Goal: Contribute content: Add original content to the website for others to see

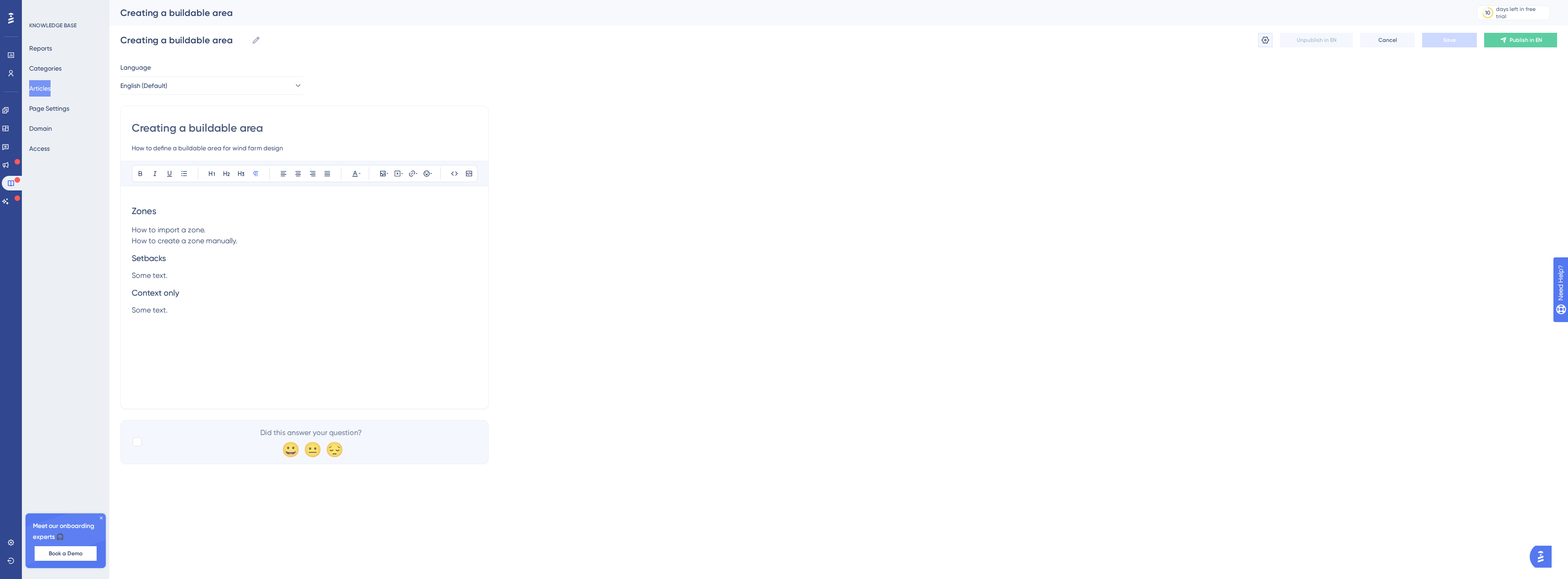
click at [1268, 38] on icon at bounding box center [1265, 40] width 8 height 7
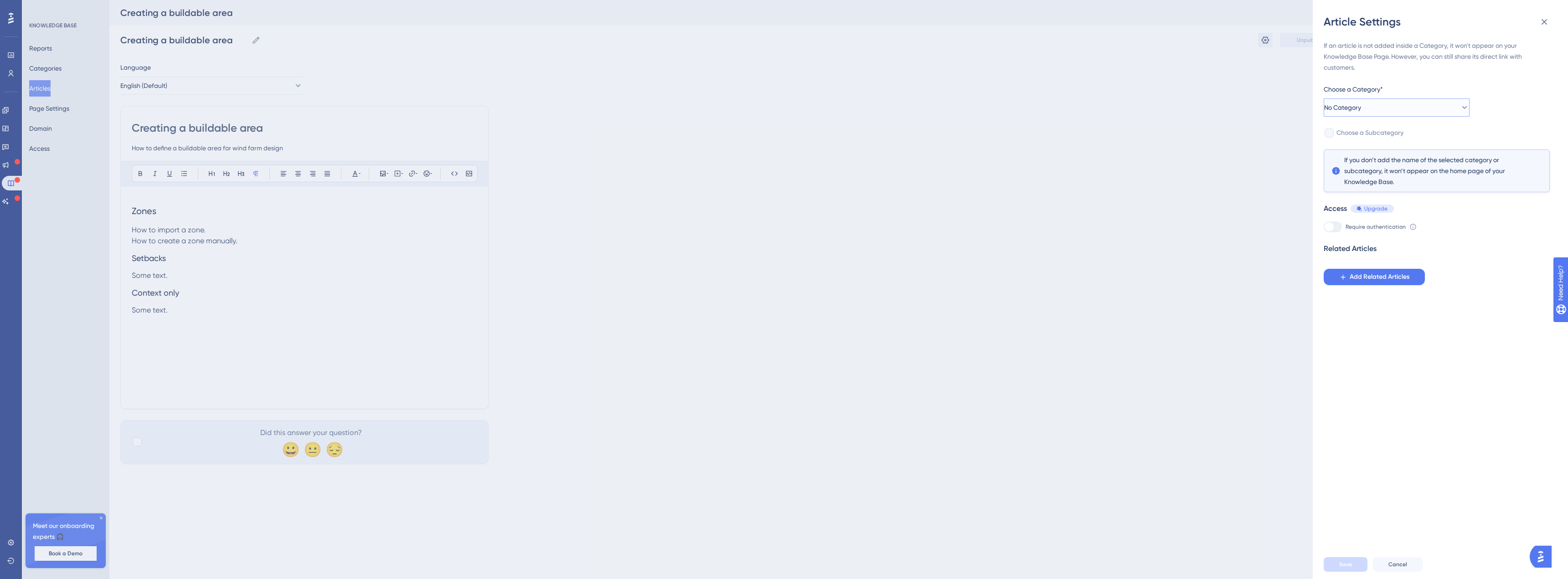
click at [1345, 103] on span "No Category" at bounding box center [1342, 108] width 37 height 11
click at [1371, 170] on span "Developer tools" at bounding box center [1359, 172] width 45 height 11
click at [1339, 570] on button "Save" at bounding box center [1346, 564] width 44 height 15
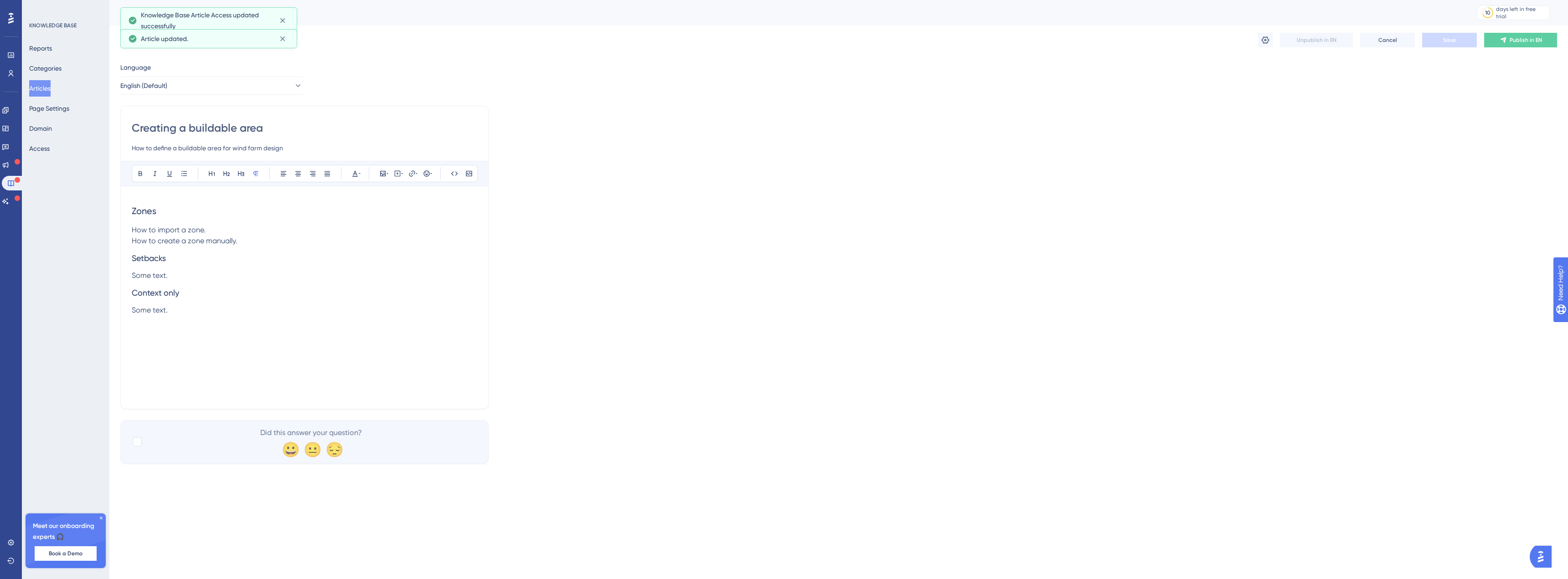
click at [51, 91] on button "Articles" at bounding box center [40, 88] width 21 height 16
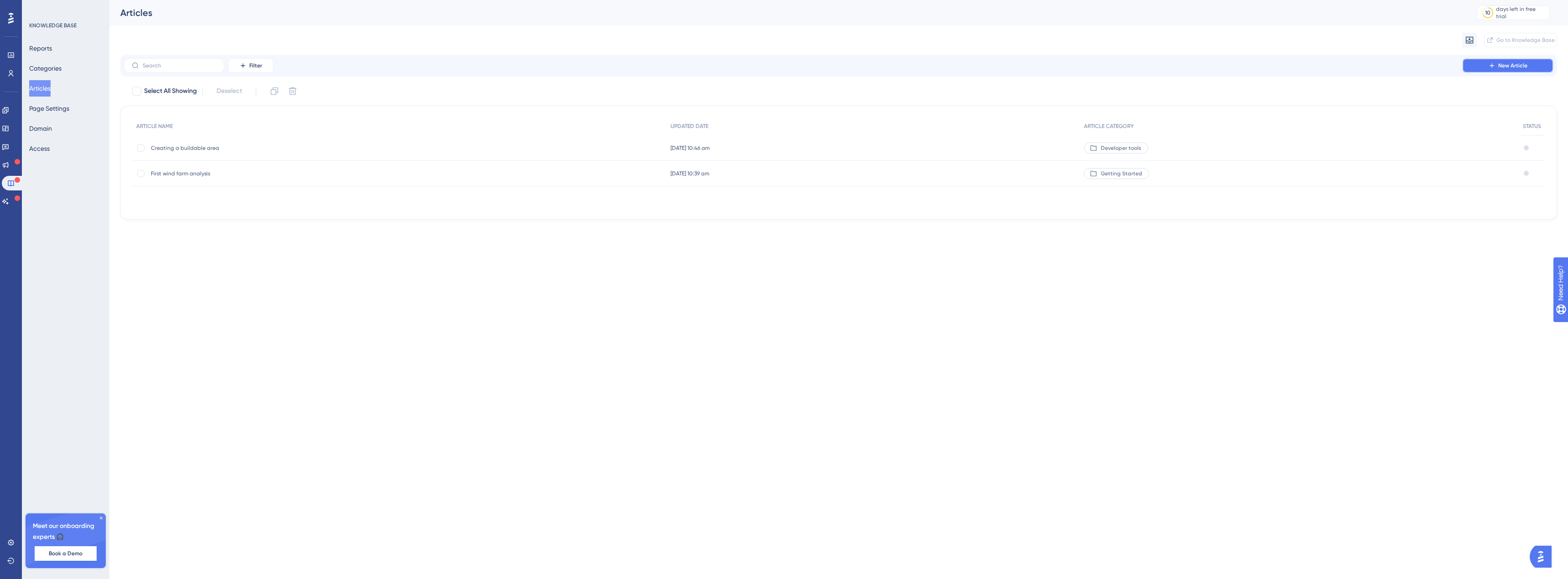
click at [1491, 64] on icon at bounding box center [1492, 66] width 7 height 7
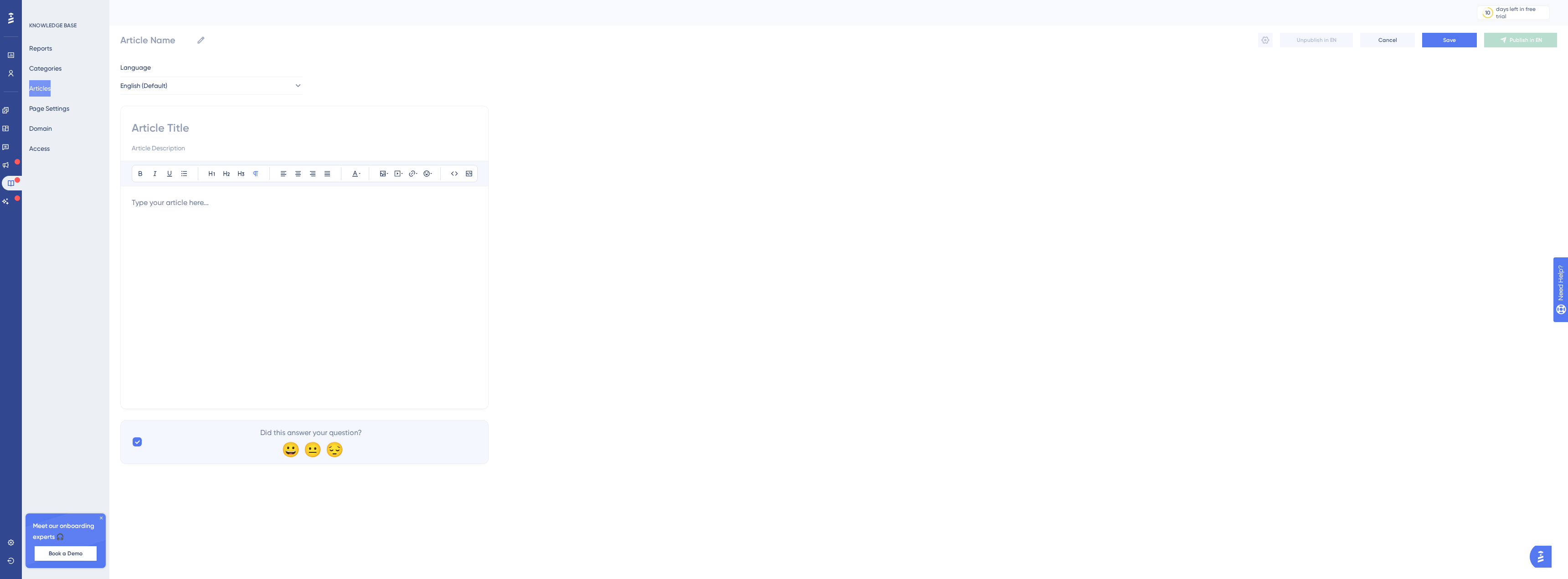
click at [159, 128] on input at bounding box center [304, 128] width 346 height 15
type input "Tuning to"
type input "Tuning to a"
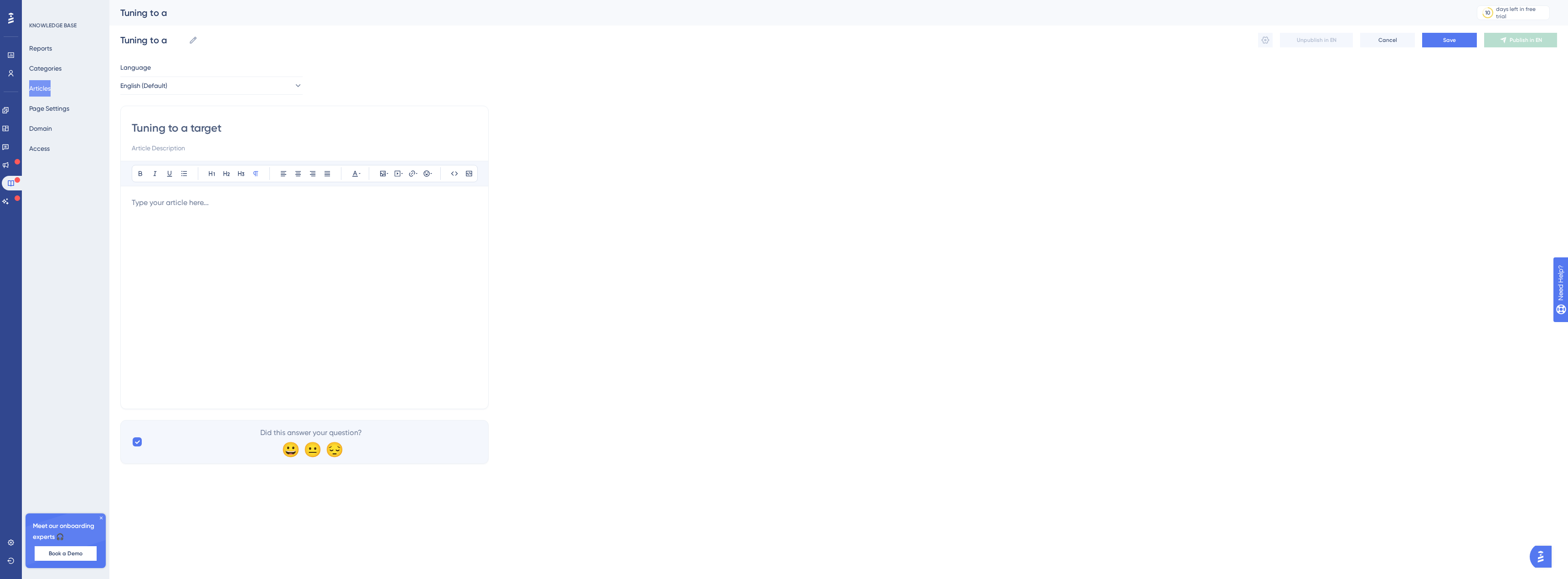
type input "Tuning to a target"
type input "Tuning to a target P50"
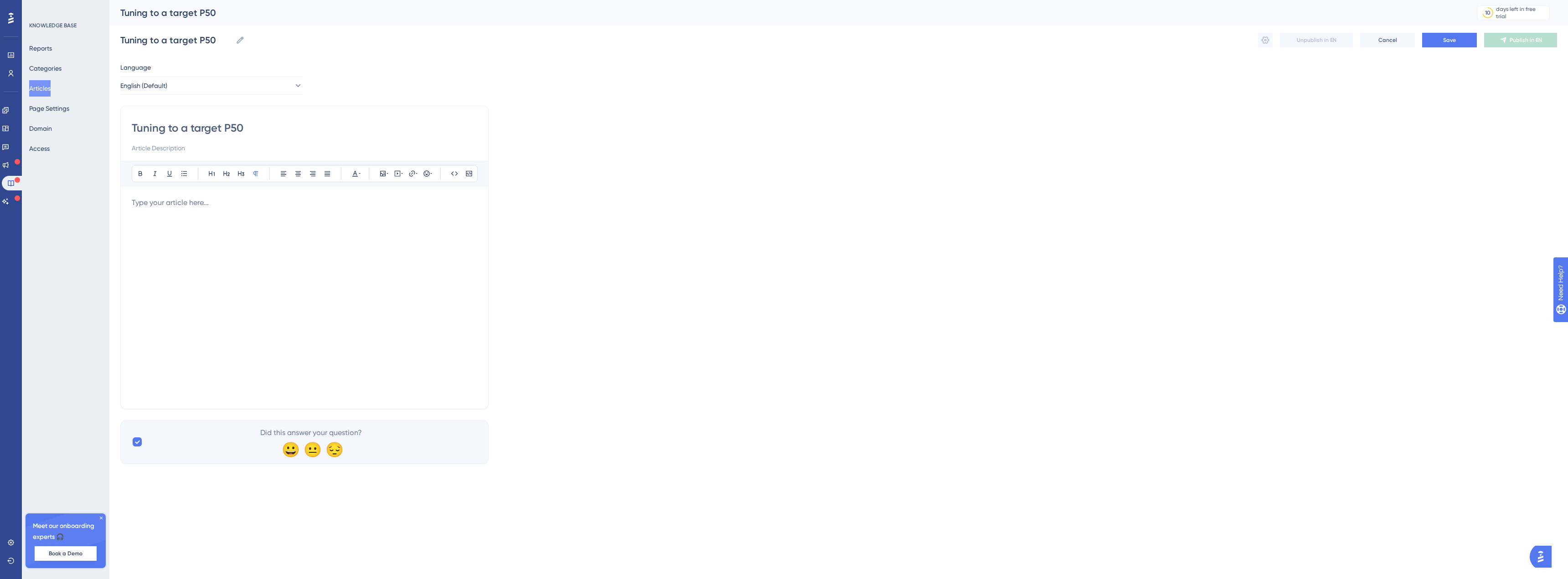
click at [171, 151] on input at bounding box center [304, 148] width 346 height 11
click at [228, 148] on input "How to match your analysis to an annual yield value" at bounding box center [304, 148] width 346 height 11
type input "How to match your analysis to a known annual yield value"
click at [249, 212] on div at bounding box center [304, 297] width 346 height 200
click at [229, 173] on icon at bounding box center [226, 174] width 6 height 5
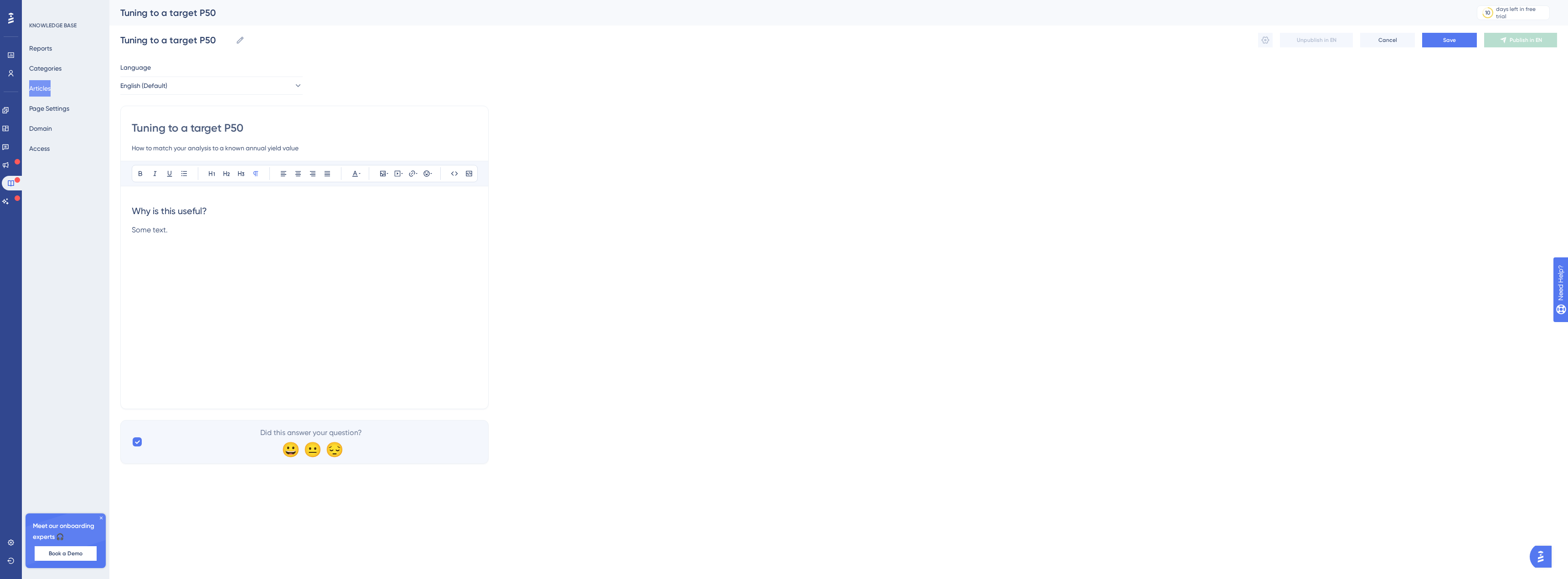
click at [175, 233] on p "Some text." at bounding box center [304, 230] width 346 height 11
click at [242, 175] on icon at bounding box center [241, 173] width 7 height 7
click at [224, 176] on icon at bounding box center [226, 173] width 7 height 7
click at [159, 234] on span "Some text." at bounding box center [149, 230] width 36 height 9
click at [138, 244] on p at bounding box center [304, 241] width 346 height 11
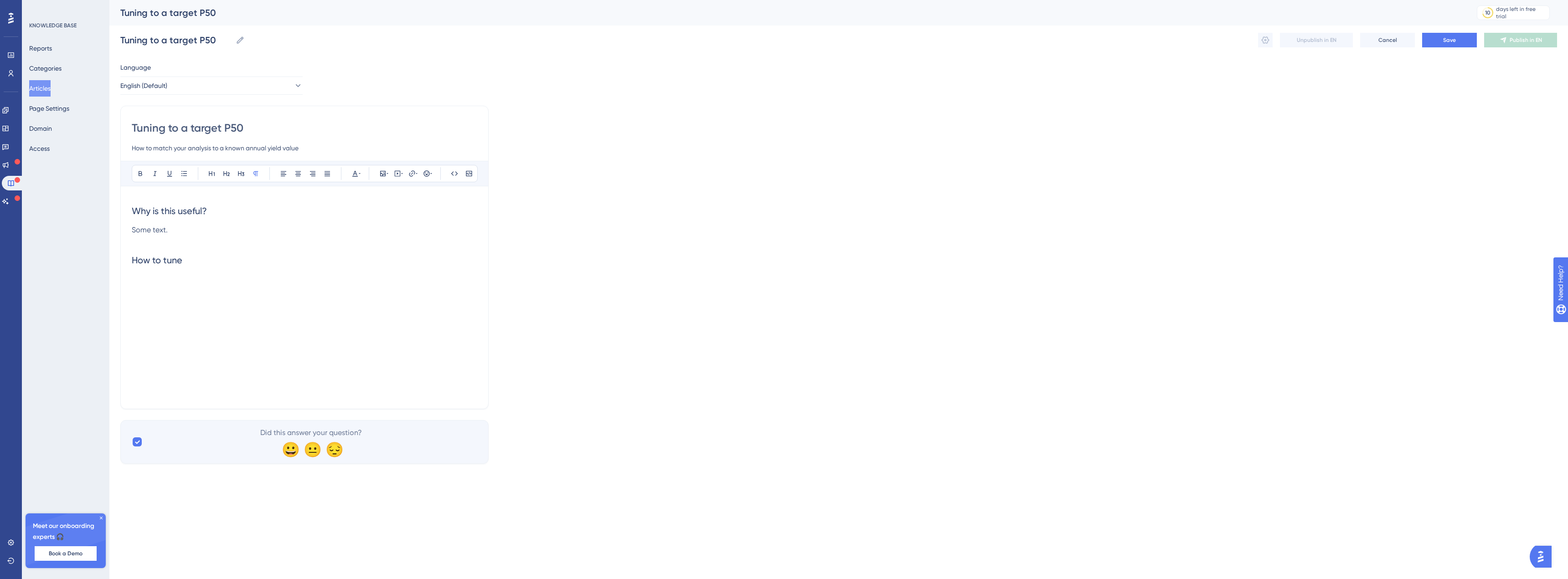
drag, startPoint x: 161, startPoint y: 268, endPoint x: 153, endPoint y: 275, distance: 10.6
click at [161, 269] on h2 "How to tune" at bounding box center [304, 260] width 346 height 27
click at [150, 280] on p at bounding box center [304, 279] width 346 height 11
click at [226, 175] on icon at bounding box center [226, 174] width 6 height 5
click at [137, 445] on icon at bounding box center [137, 442] width 5 height 7
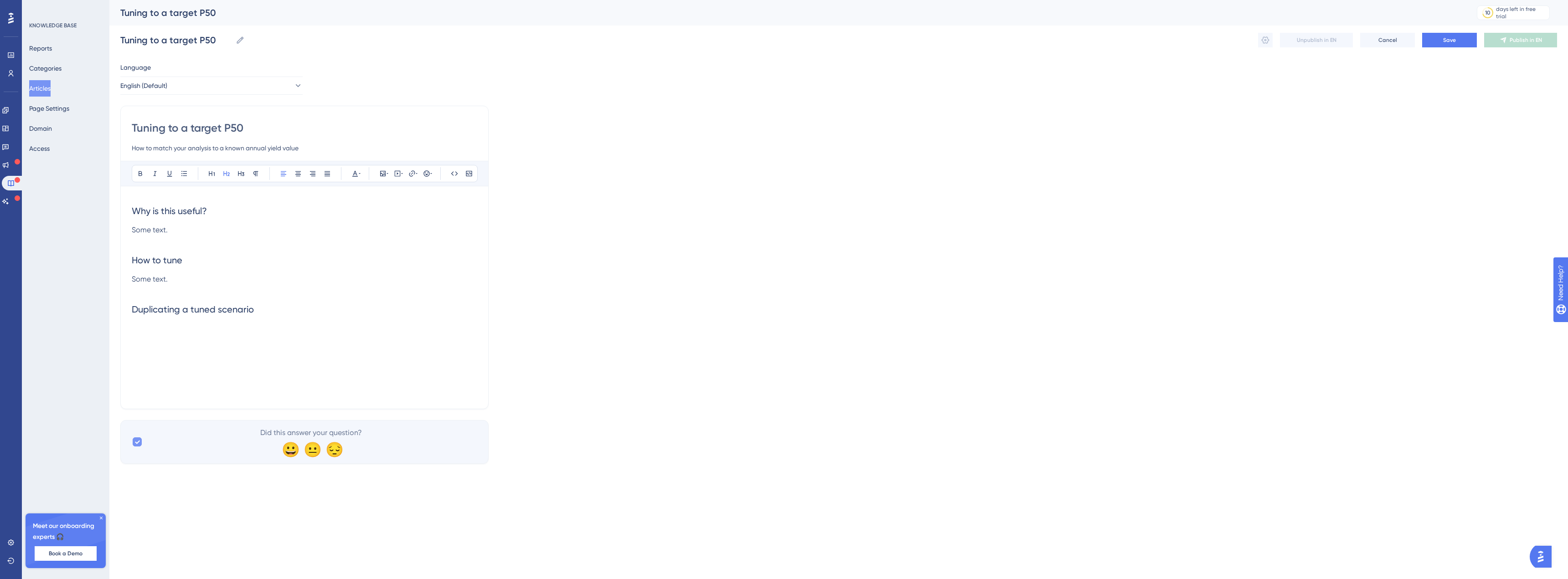
checkbox input "false"
click at [1434, 43] on button "Save" at bounding box center [1449, 40] width 55 height 15
click at [1269, 44] on icon at bounding box center [1265, 40] width 9 height 9
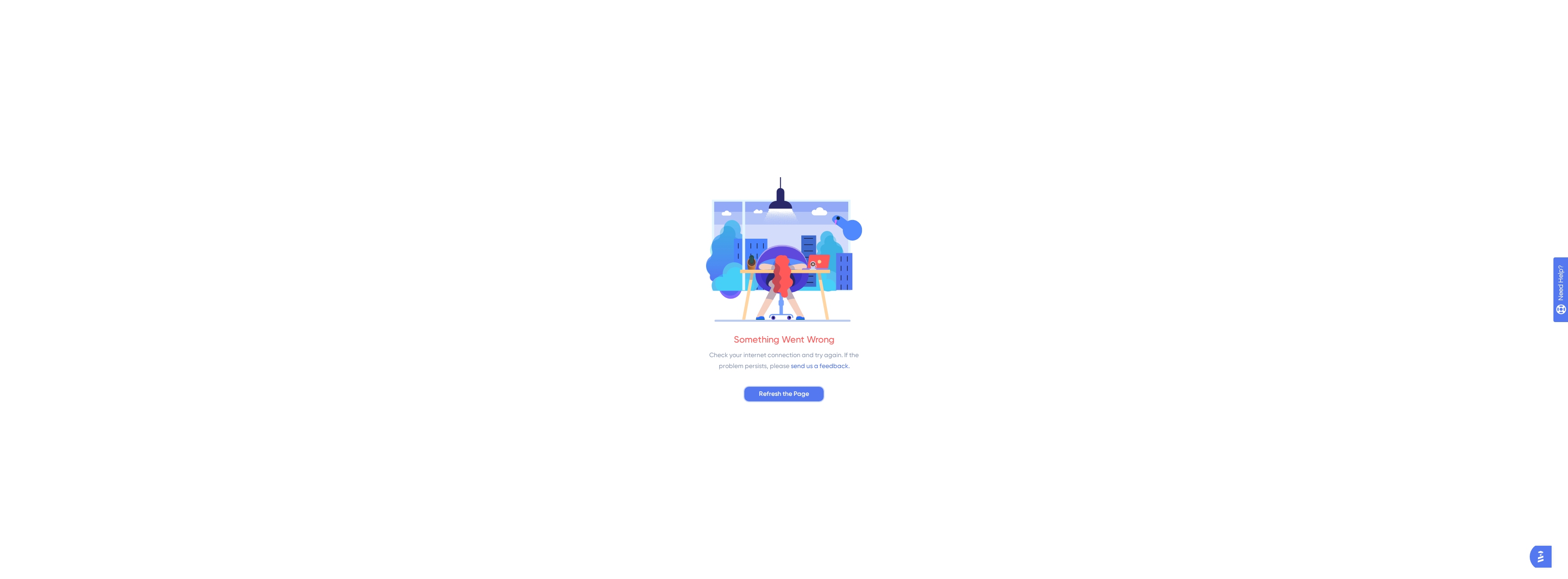
click at [800, 389] on span "Refresh the Page" at bounding box center [784, 394] width 50 height 11
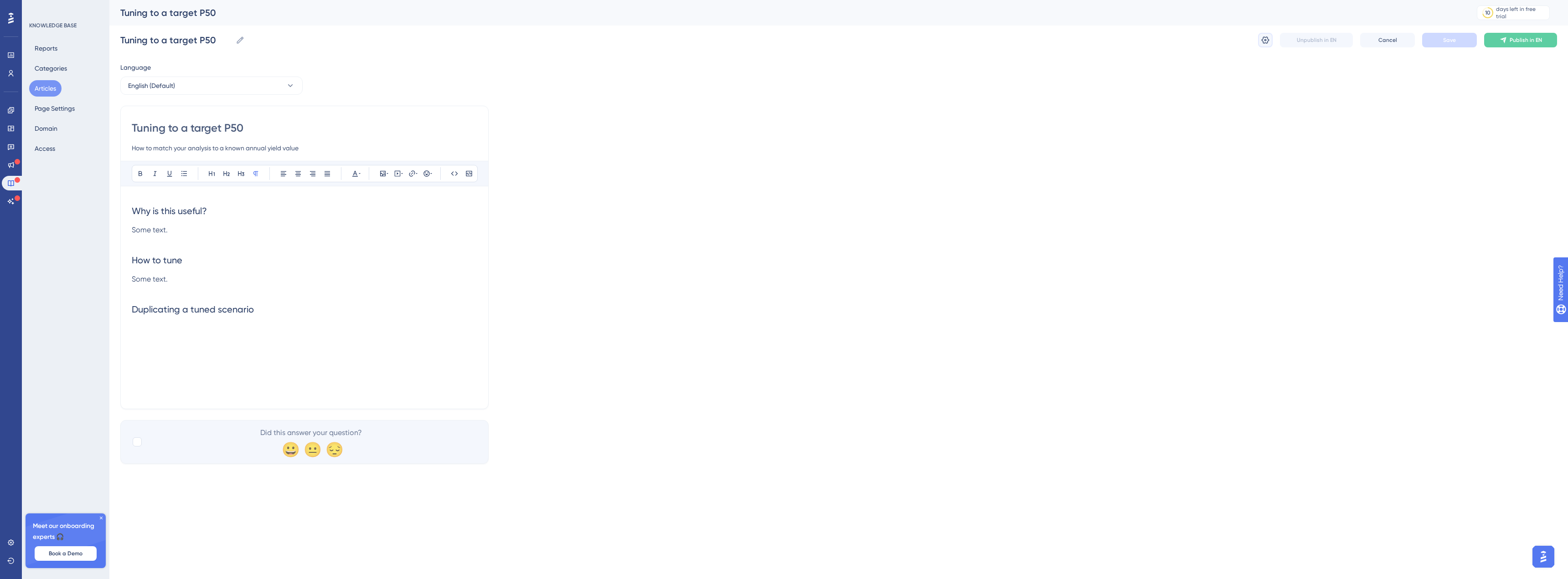
click at [1266, 40] on icon at bounding box center [1265, 40] width 8 height 7
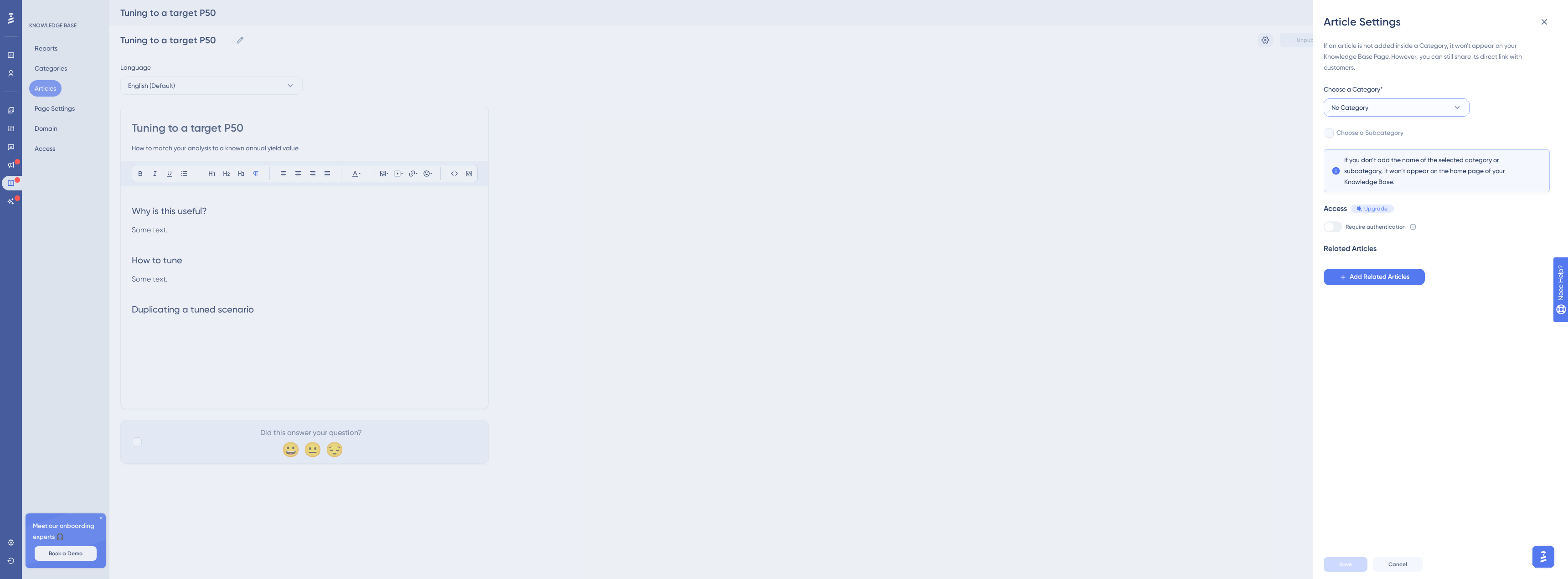
click at [1409, 106] on button "No Category" at bounding box center [1397, 108] width 146 height 18
click at [1380, 208] on div "Operator tools Operator tools" at bounding box center [1396, 208] width 119 height 18
click at [1363, 207] on div "Upgrade" at bounding box center [1372, 208] width 43 height 8
click at [1348, 561] on span "Save" at bounding box center [1345, 564] width 13 height 7
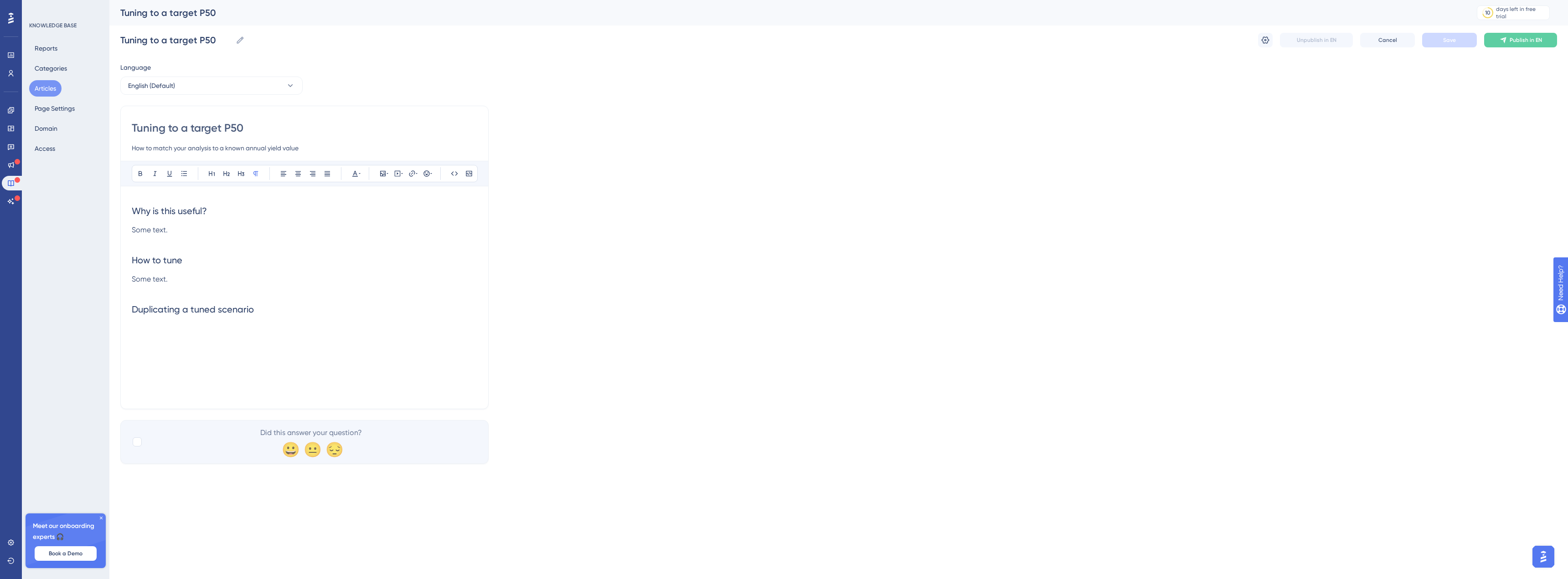
click at [364, 77] on div "Language English (Default) Tuning to a target P50 How to match your analysis to…" at bounding box center [839, 263] width 1437 height 401
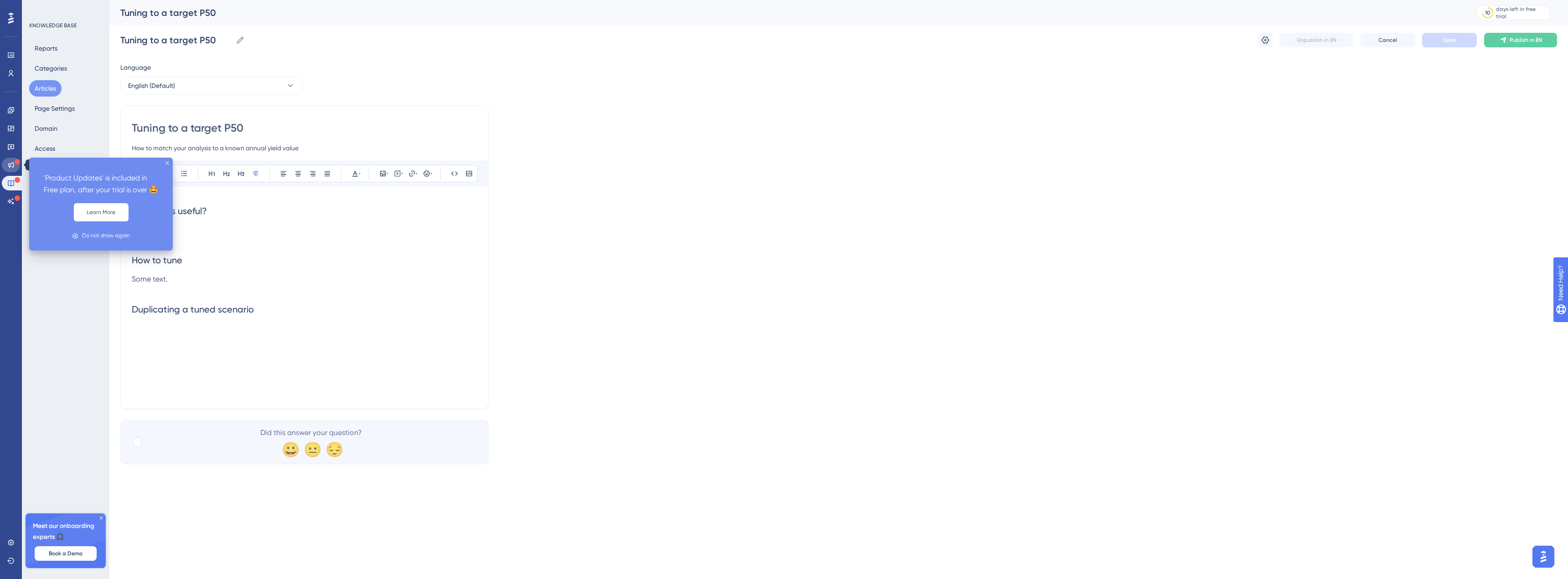
click at [13, 164] on icon at bounding box center [11, 165] width 6 height 6
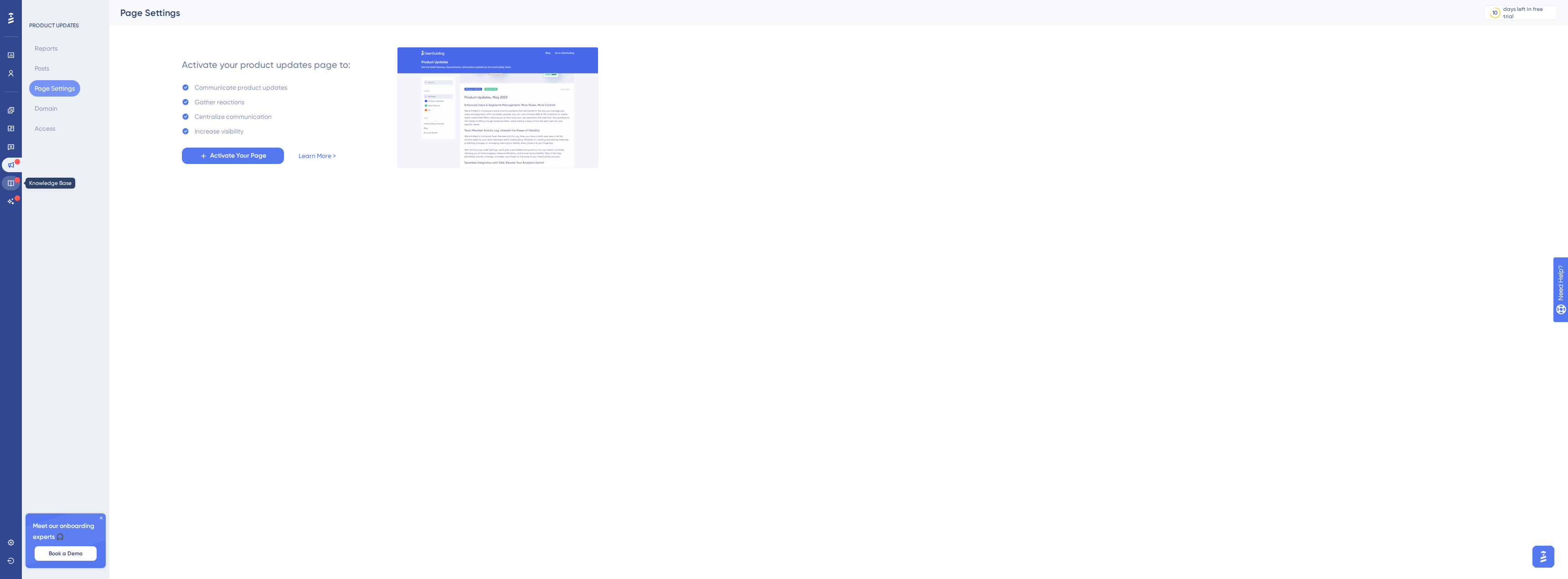
click at [13, 182] on icon at bounding box center [11, 183] width 7 height 7
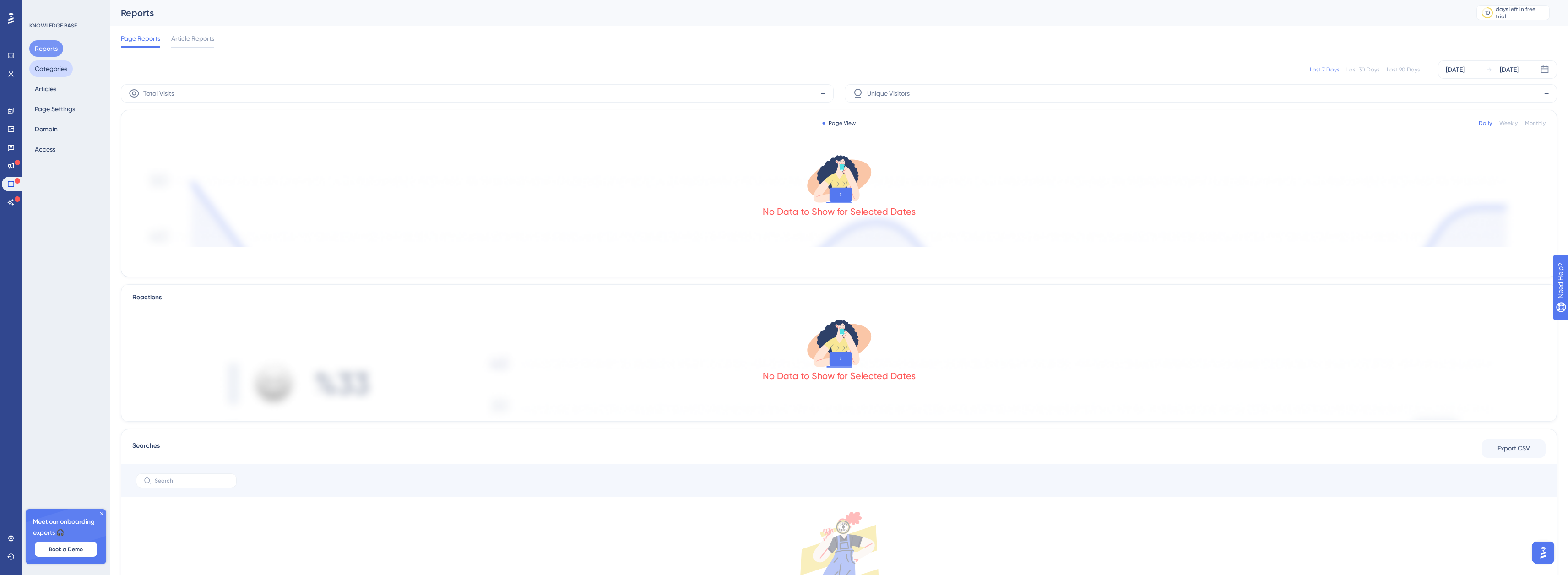
click at [52, 73] on button "Categories" at bounding box center [51, 68] width 43 height 16
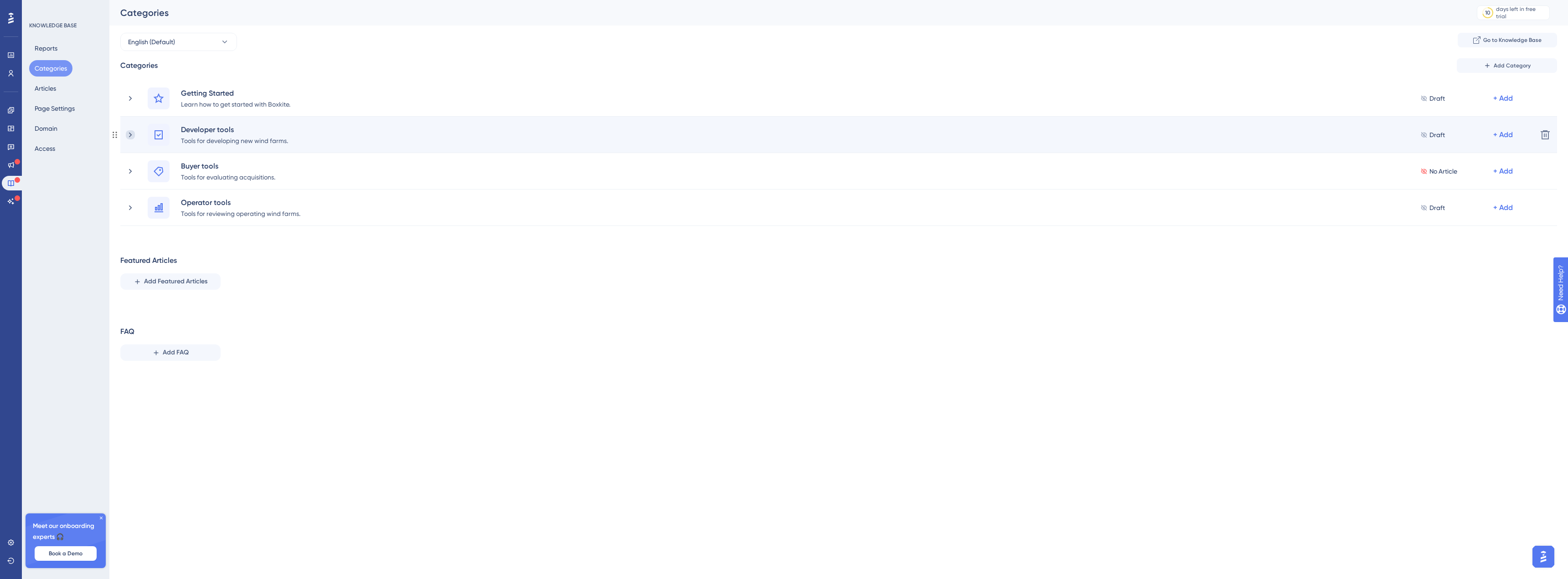
click at [131, 131] on icon at bounding box center [130, 134] width 9 height 9
click at [130, 131] on icon at bounding box center [130, 134] width 9 height 9
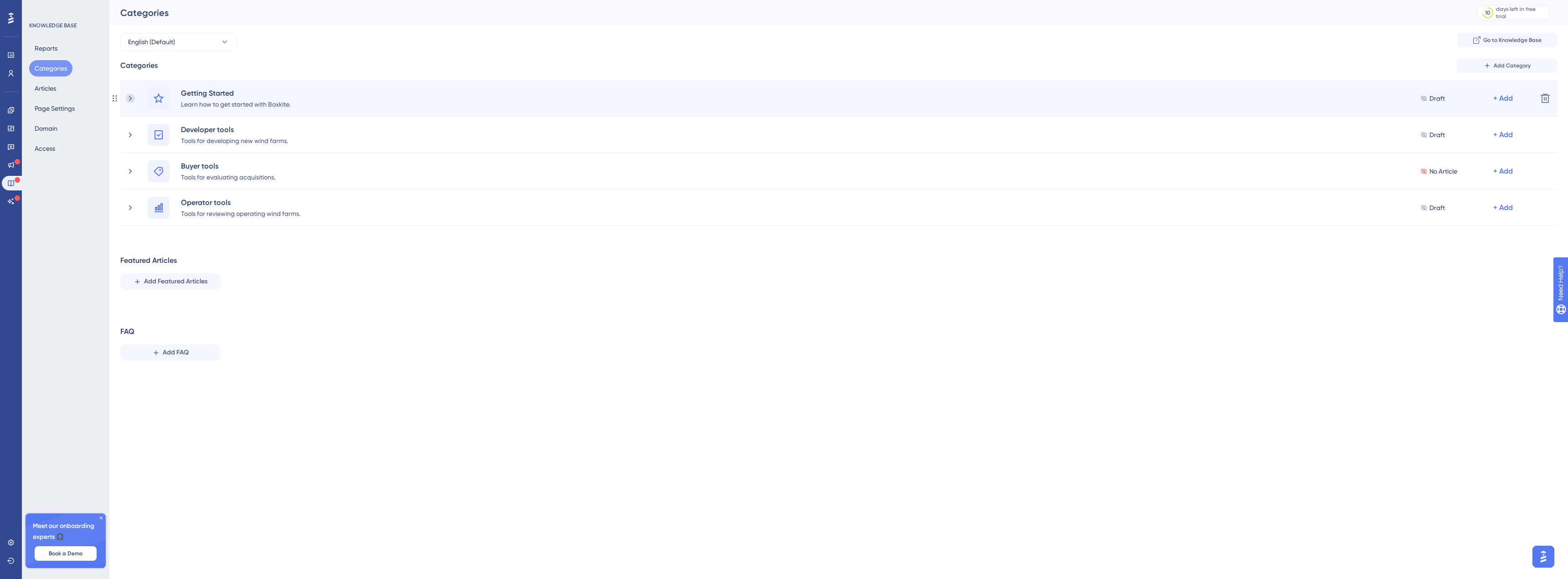
click at [130, 94] on icon at bounding box center [130, 98] width 9 height 9
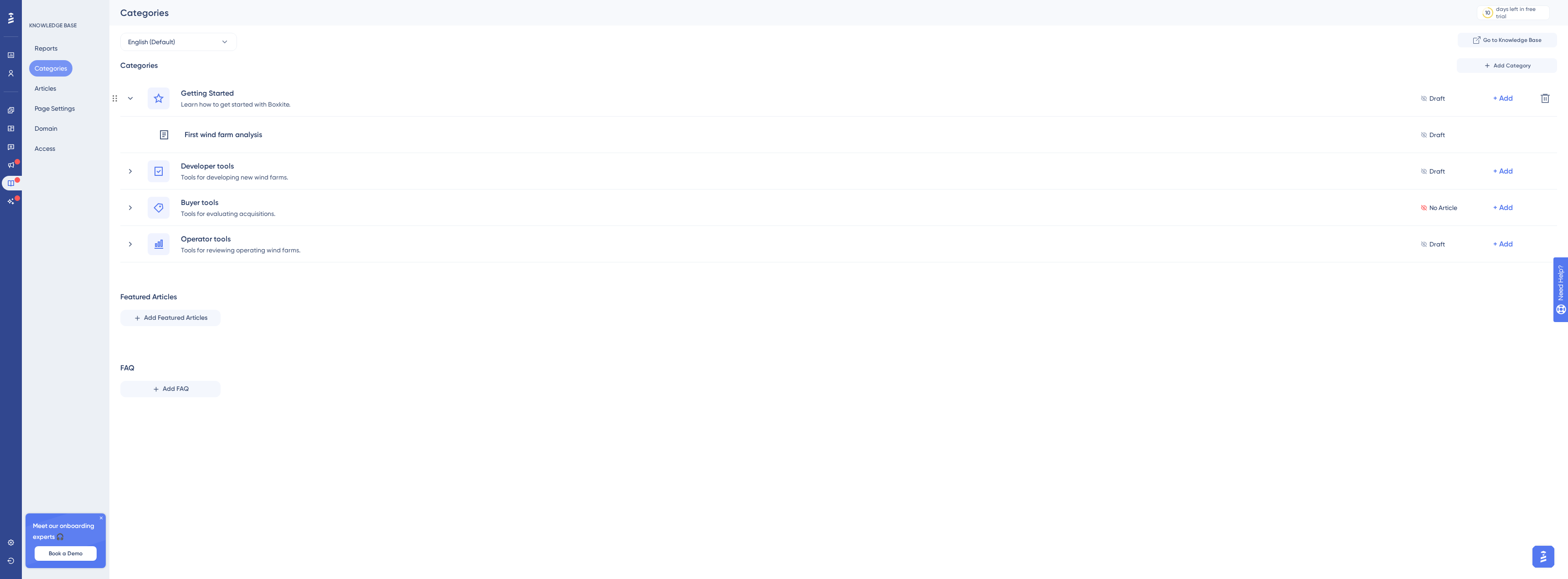
click at [130, 94] on icon at bounding box center [130, 98] width 9 height 9
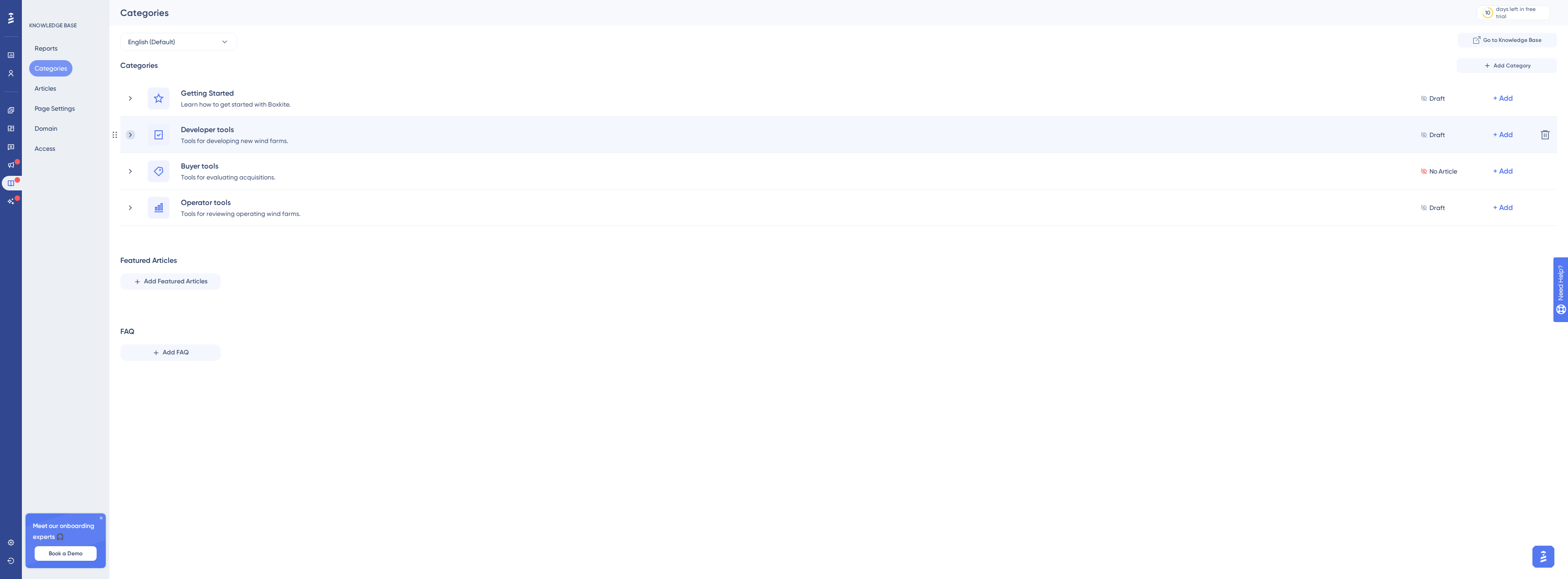
click at [130, 138] on icon at bounding box center [130, 134] width 9 height 9
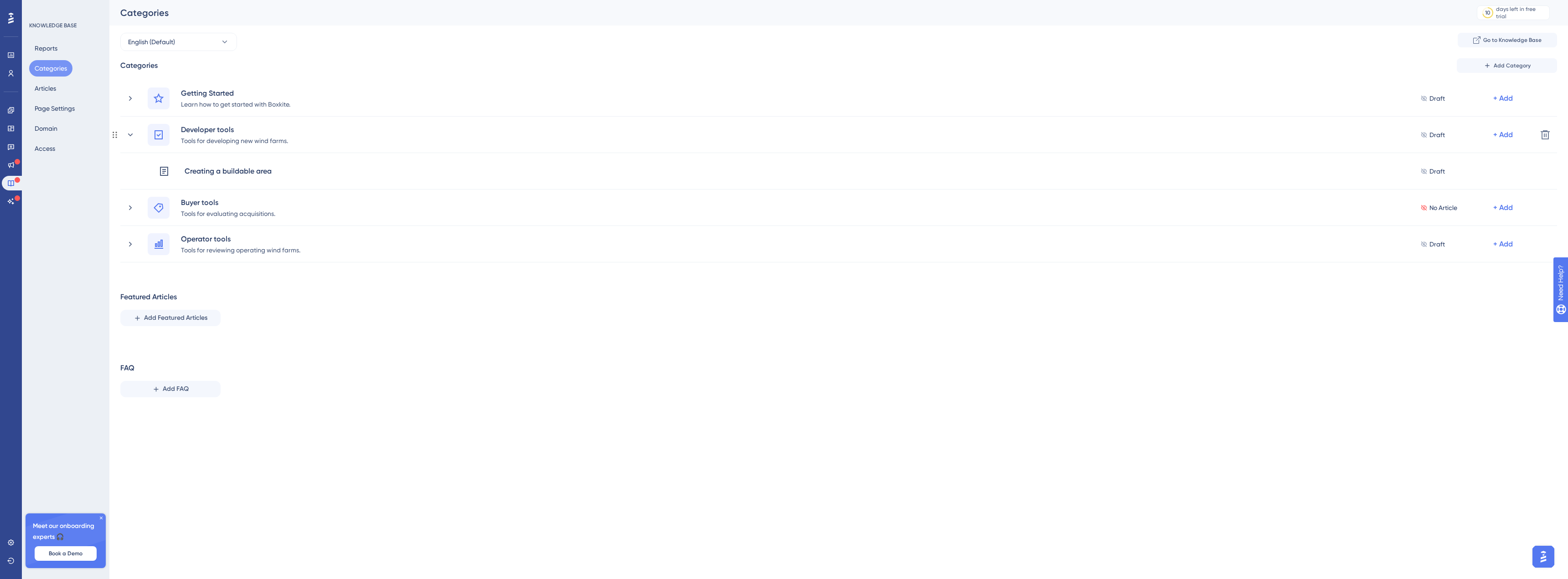
click at [130, 138] on icon at bounding box center [130, 134] width 9 height 9
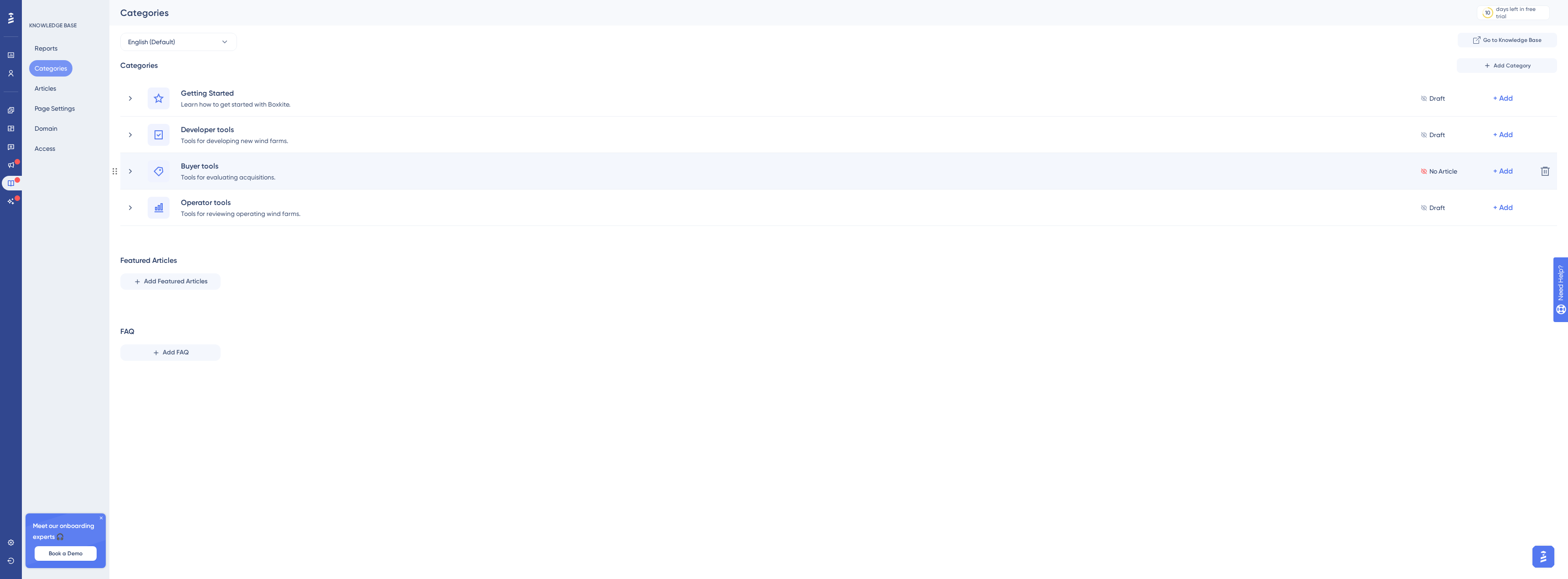
click at [130, 161] on div "Buyer tools Tools for evaluating acquisitions. No Article + Add" at bounding box center [828, 172] width 1404 height 22
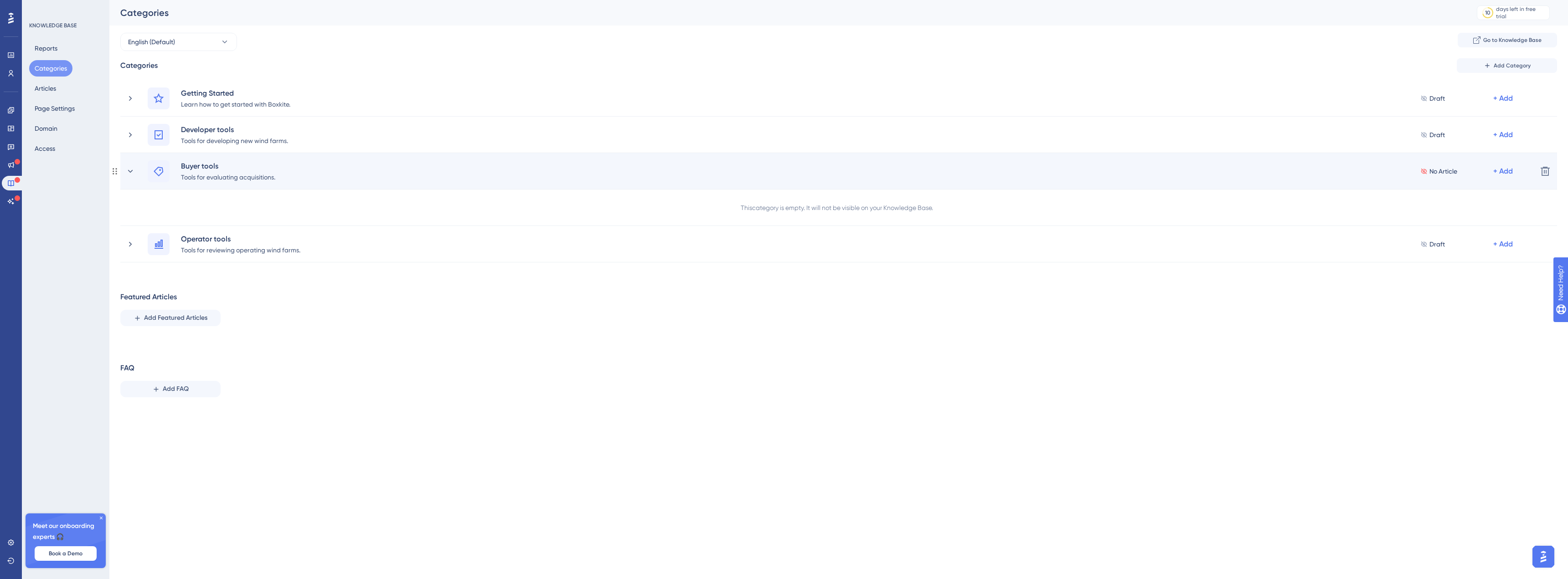
click at [130, 162] on div "Buyer tools Tools for evaluating acquisitions. No Article + Add" at bounding box center [828, 172] width 1404 height 22
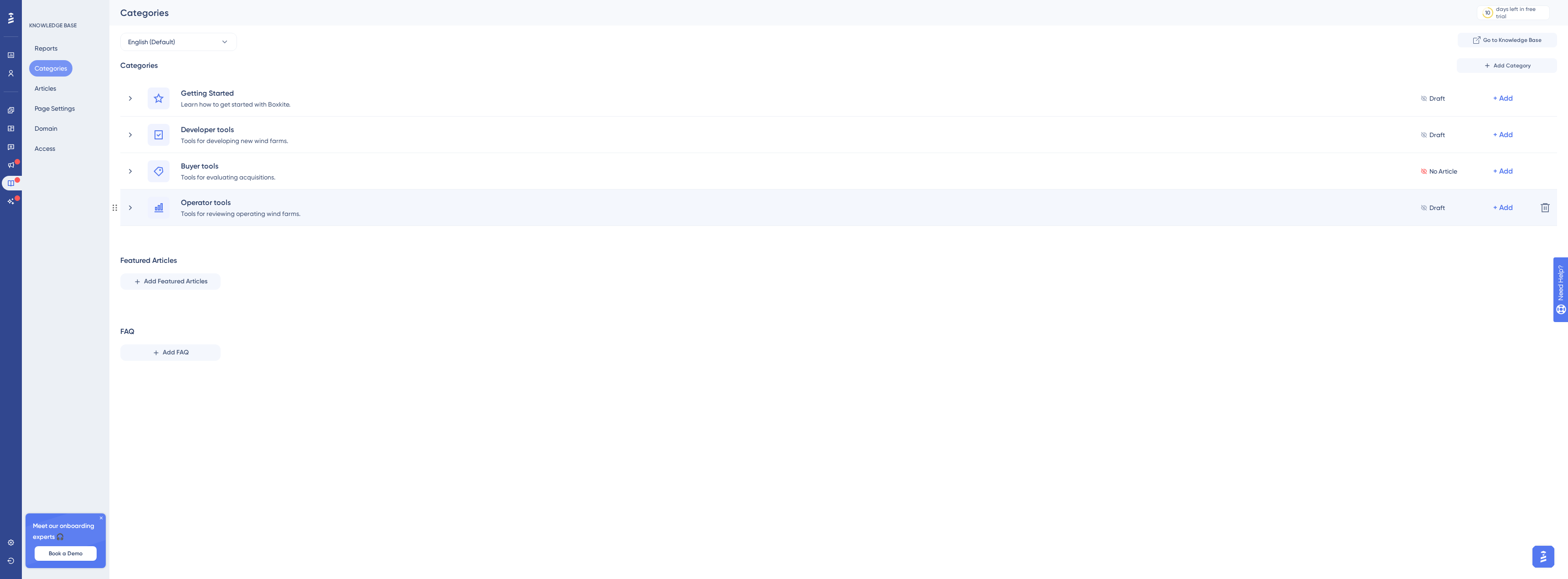
click at [132, 200] on div "Operator tools Tools for reviewing operating wind farms. Draft + Add" at bounding box center [828, 207] width 1404 height 22
click at [132, 201] on div "Operator tools Tools for reviewing operating wind farms. Draft + Add" at bounding box center [828, 207] width 1404 height 22
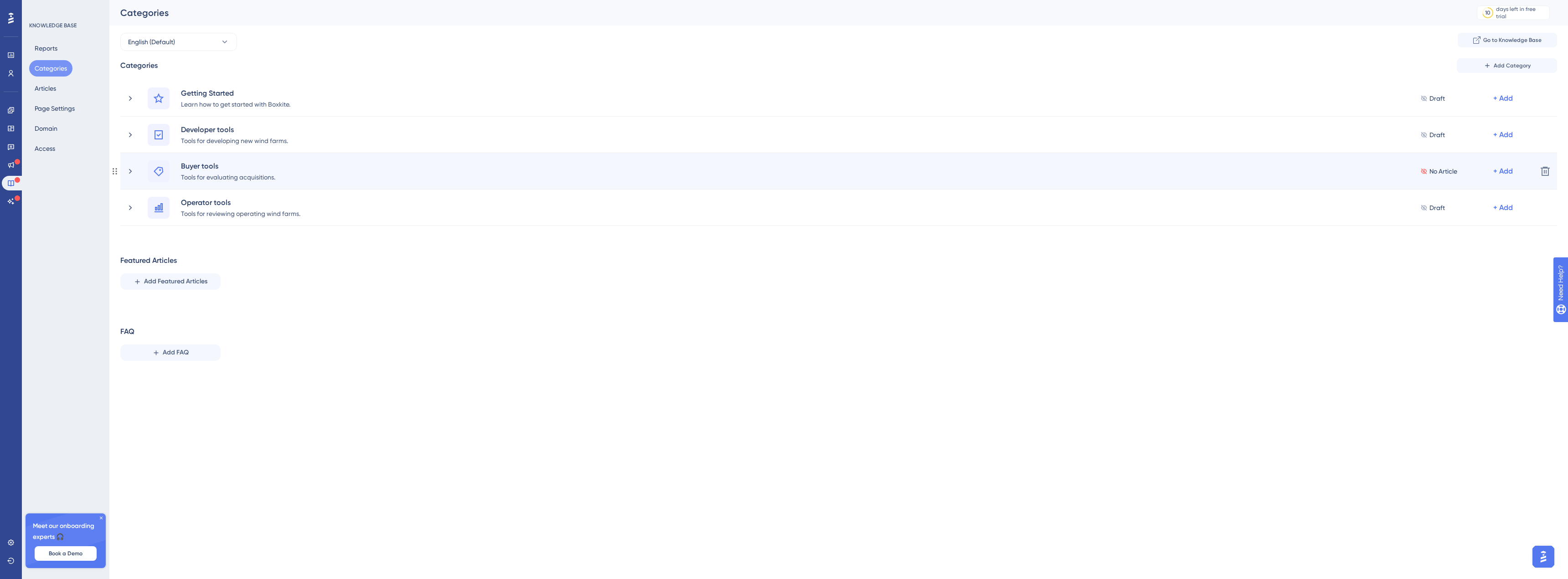
click at [135, 172] on div "Buyer tools Tools for evaluating acquisitions. No Article + Add" at bounding box center [828, 172] width 1404 height 22
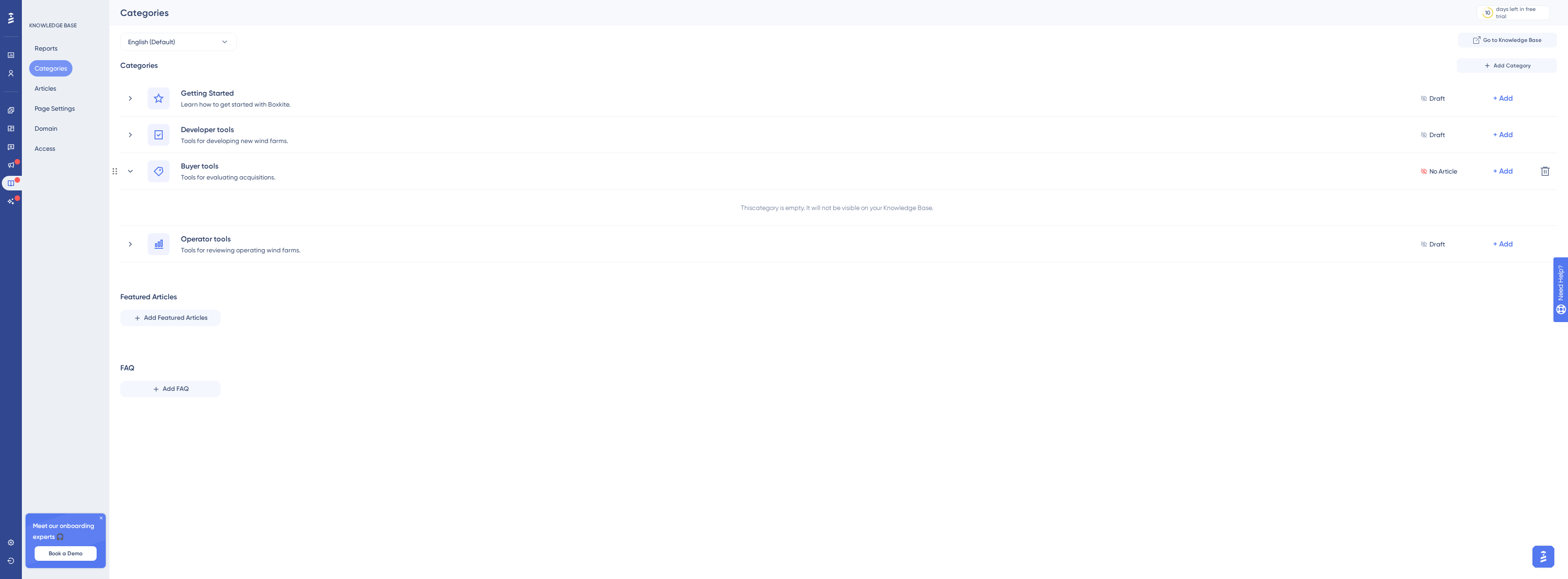
click at [135, 172] on div "Buyer tools Tools for evaluating acquisitions. No Article + Add" at bounding box center [828, 172] width 1404 height 22
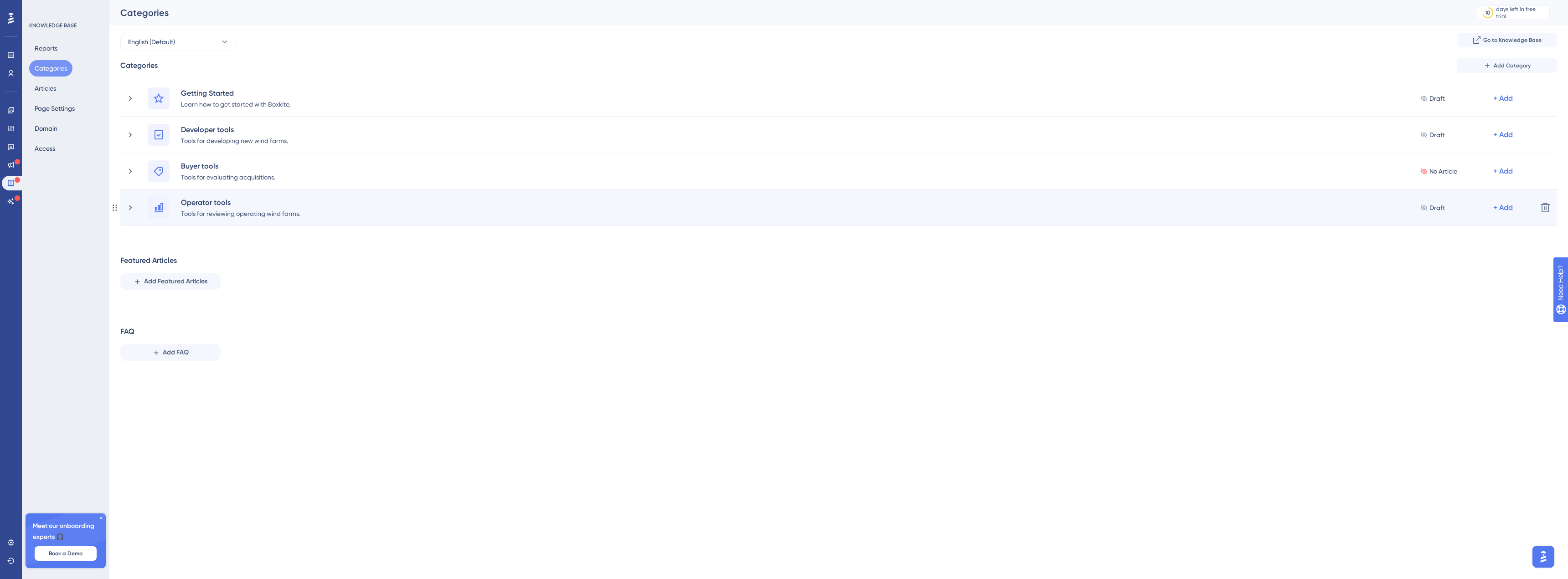
click at [135, 199] on div "Operator tools Tools for reviewing operating wind farms. Draft + Add" at bounding box center [828, 207] width 1404 height 22
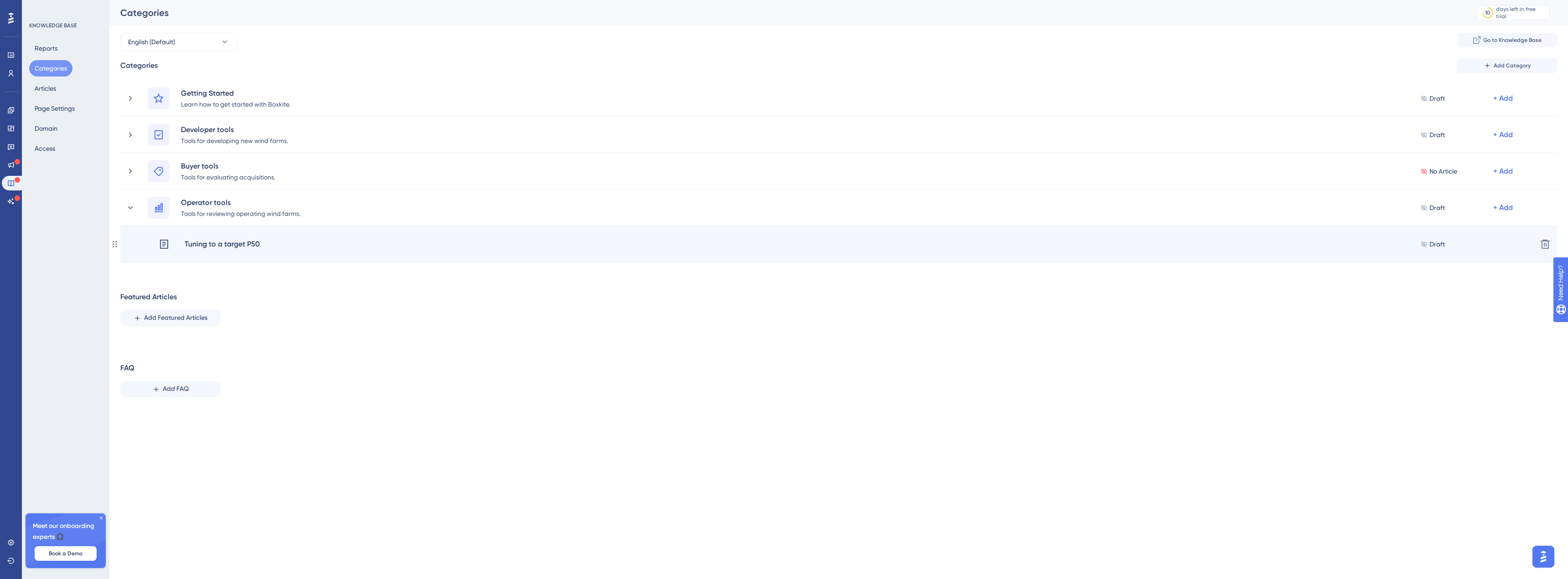
click at [208, 240] on div "Tuning to a target P50" at bounding box center [222, 244] width 76 height 12
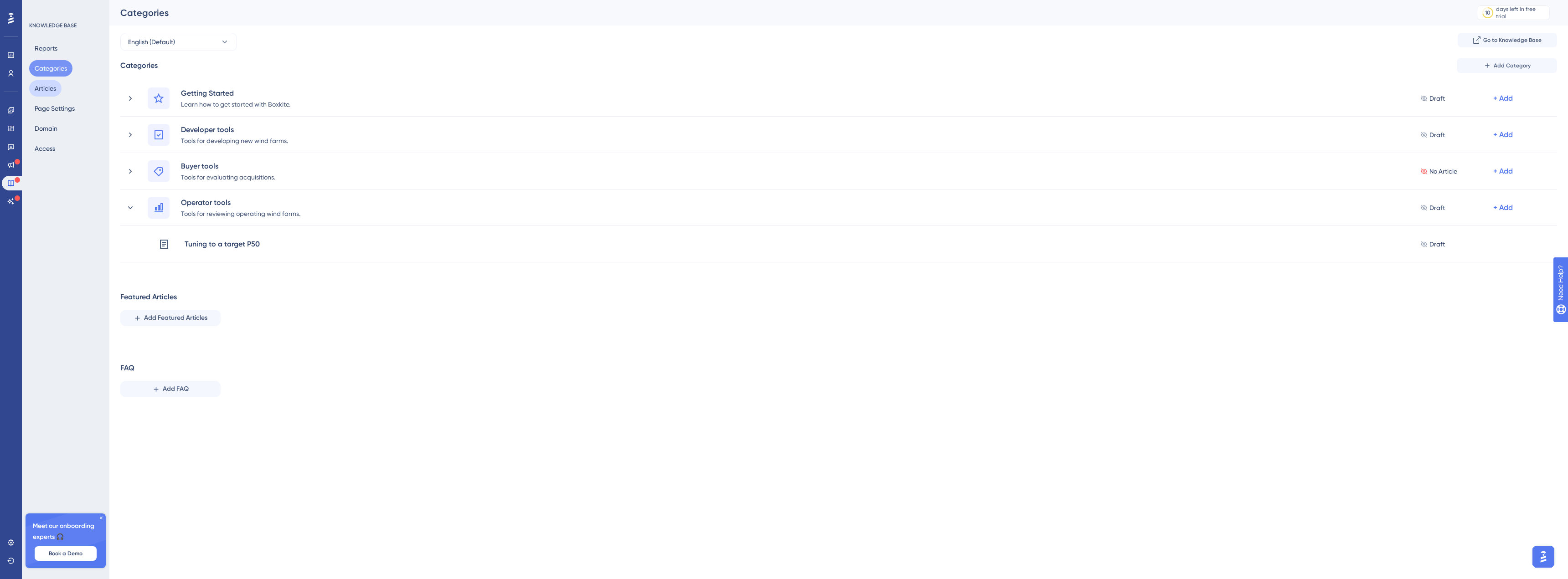
click at [46, 92] on button "Articles" at bounding box center [45, 88] width 32 height 16
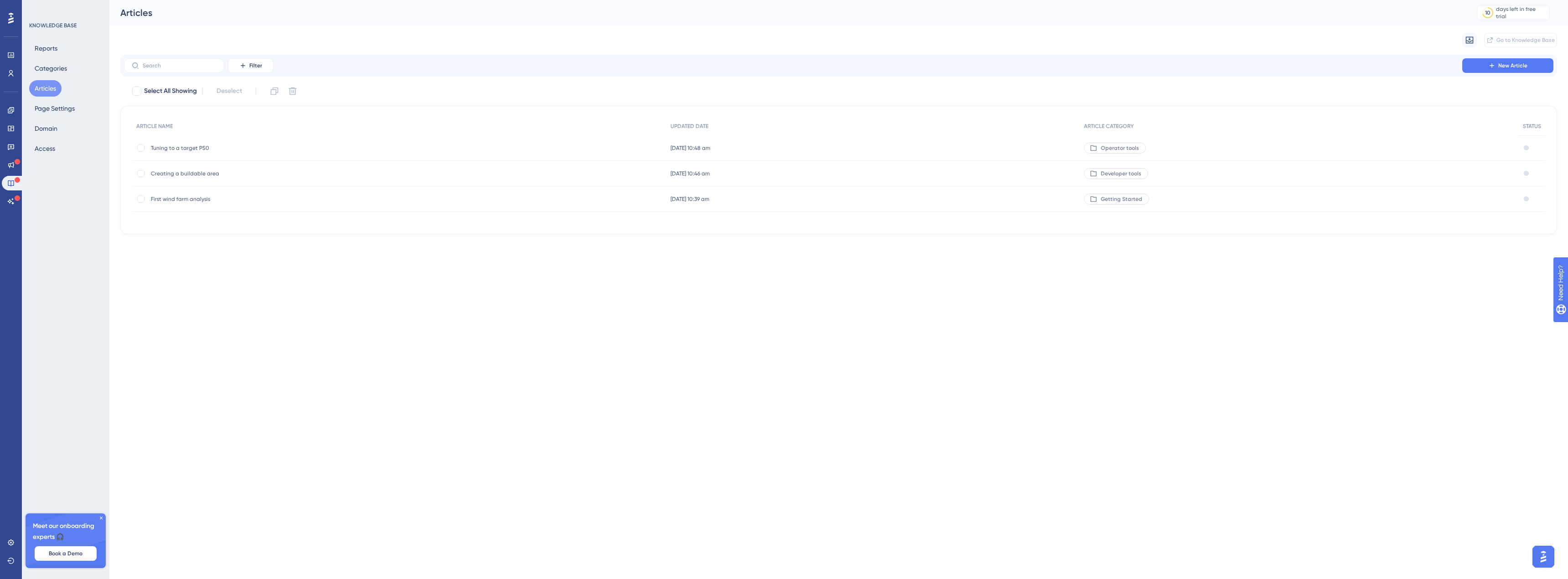
click at [175, 148] on span "Tuning to a target P50" at bounding box center [224, 148] width 146 height 7
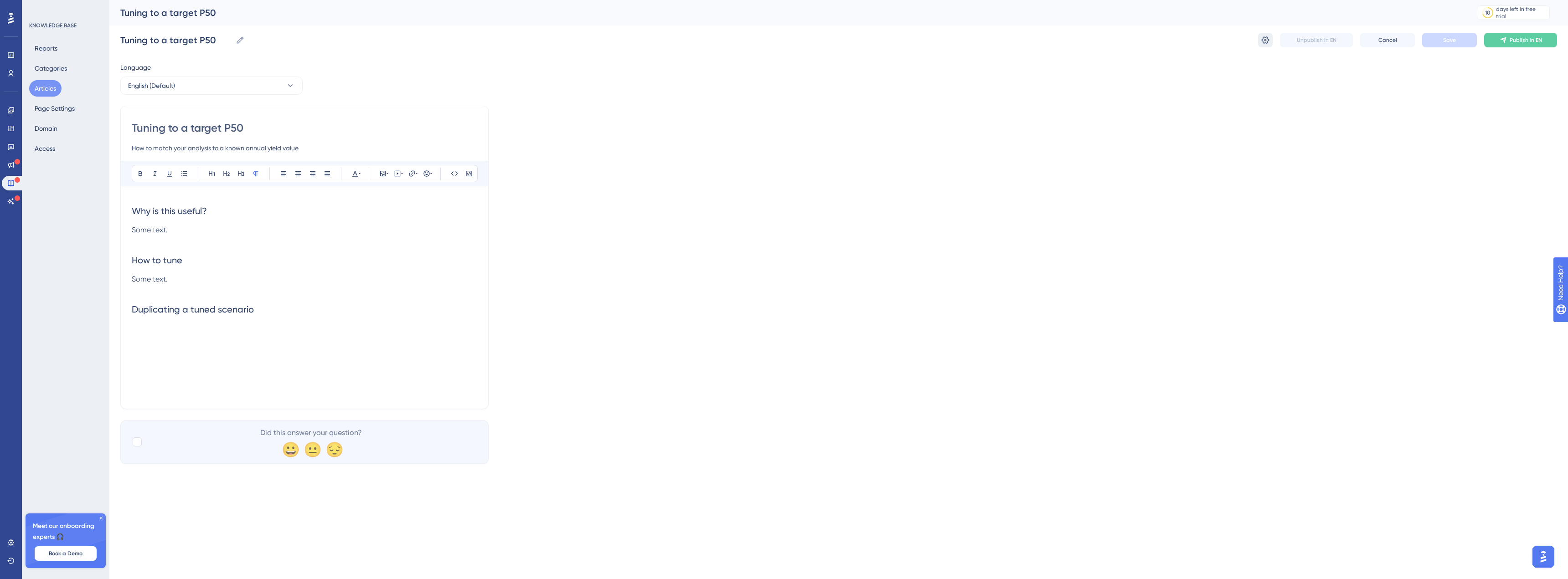
click at [1261, 43] on icon at bounding box center [1265, 40] width 9 height 9
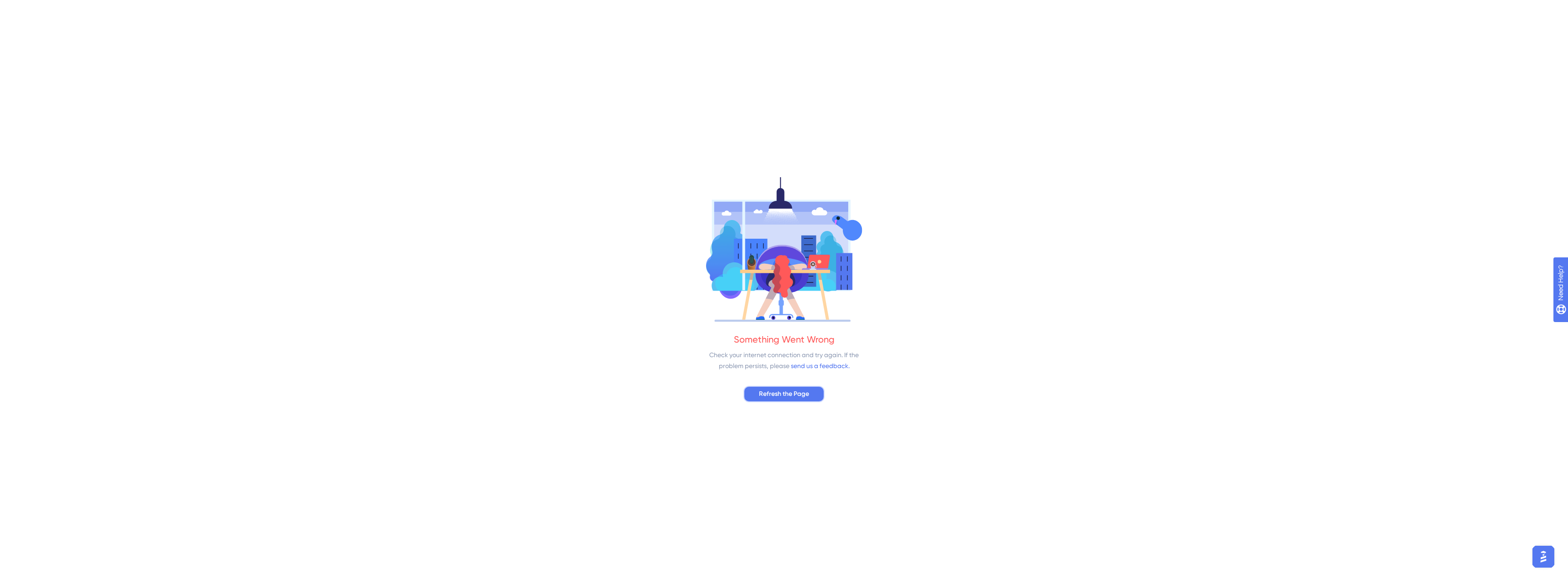
click at [798, 390] on span "Refresh the Page" at bounding box center [784, 394] width 50 height 11
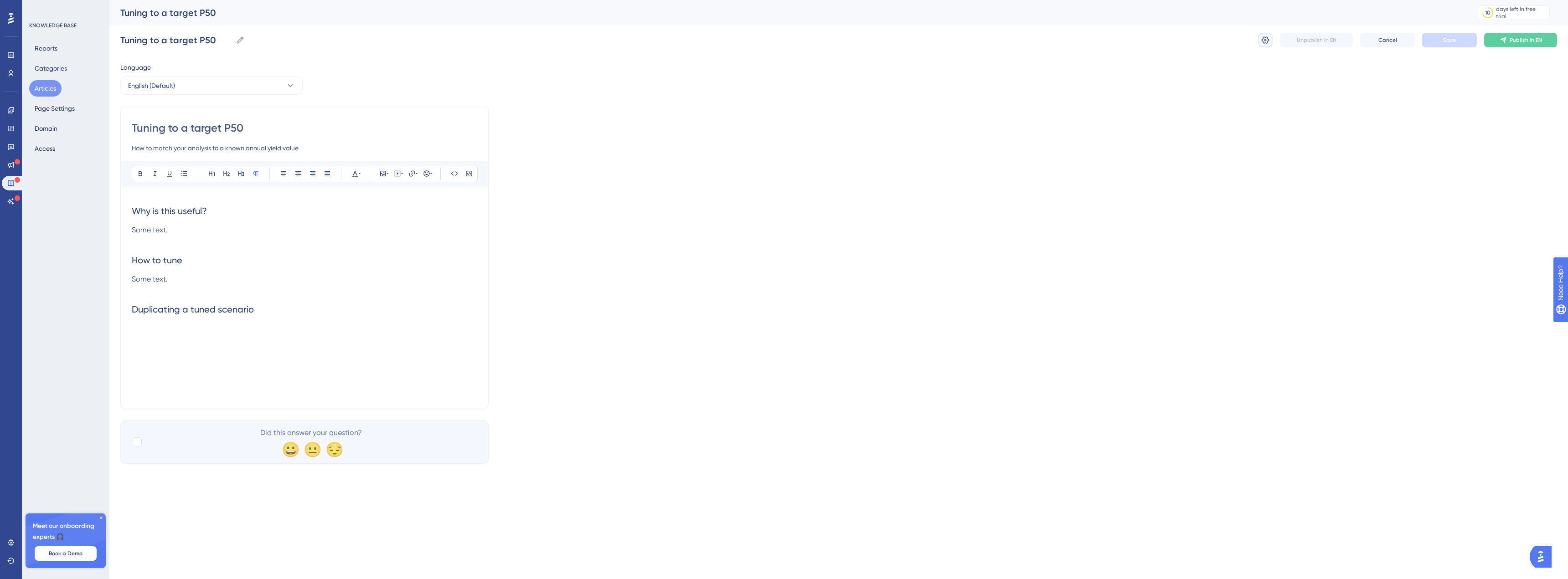
click at [1268, 42] on icon at bounding box center [1265, 40] width 9 height 9
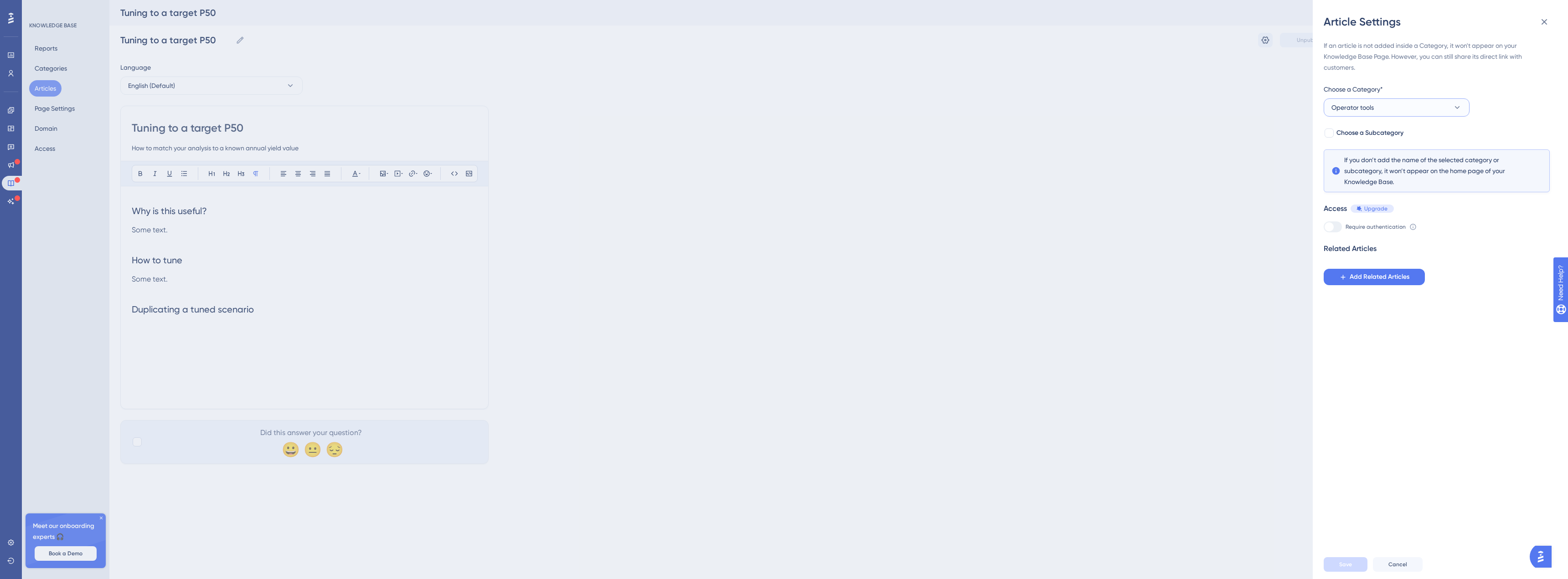
click at [1376, 111] on button "Operator tools" at bounding box center [1397, 108] width 146 height 18
click at [1365, 149] on span "Buyer tools" at bounding box center [1353, 153] width 32 height 11
click at [1346, 560] on button "Save" at bounding box center [1346, 564] width 44 height 15
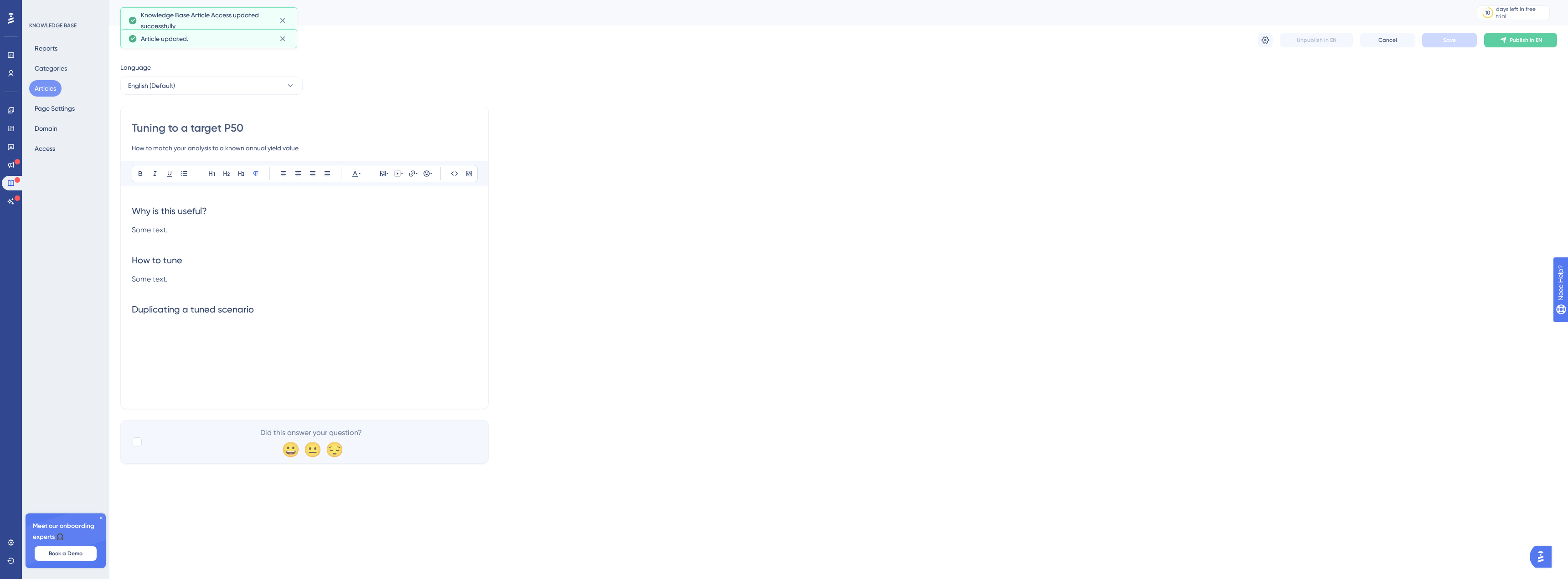
click at [458, 90] on div "Language English (Default) Tuning to a target P50 How to match your analysis to…" at bounding box center [839, 263] width 1437 height 401
click at [38, 86] on button "Articles" at bounding box center [45, 88] width 32 height 16
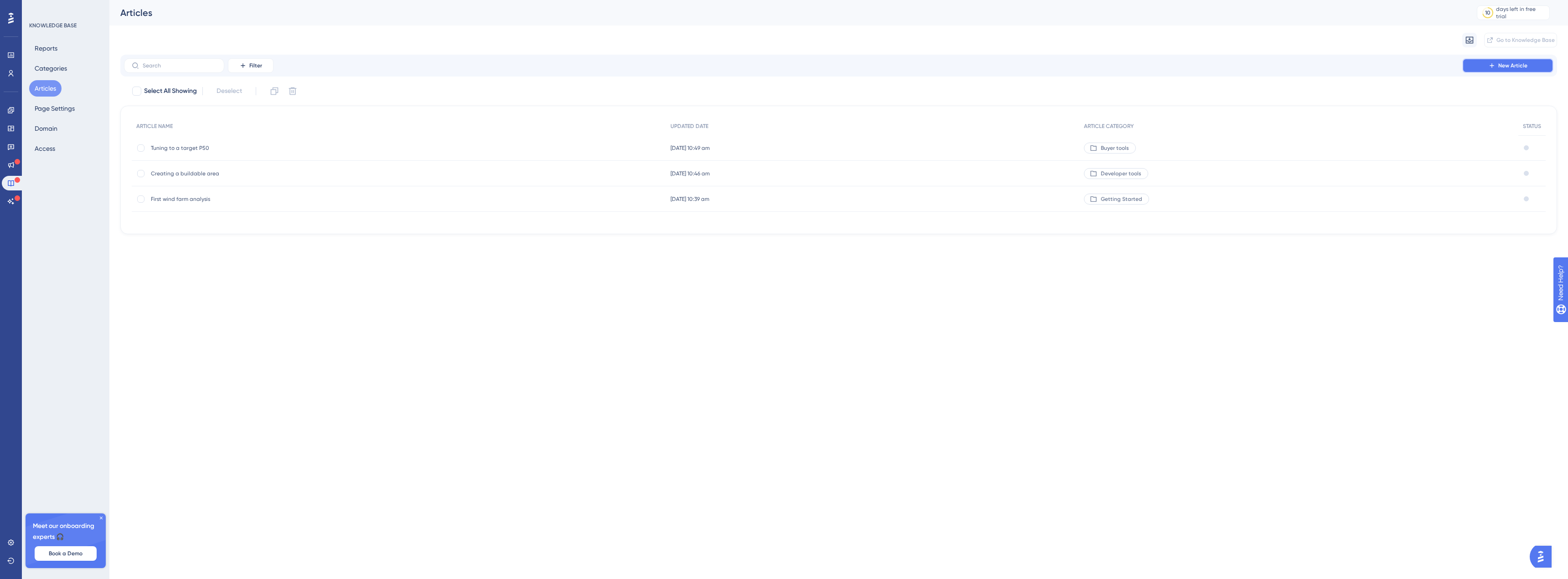
click at [1527, 58] on button "New Article" at bounding box center [1508, 66] width 91 height 15
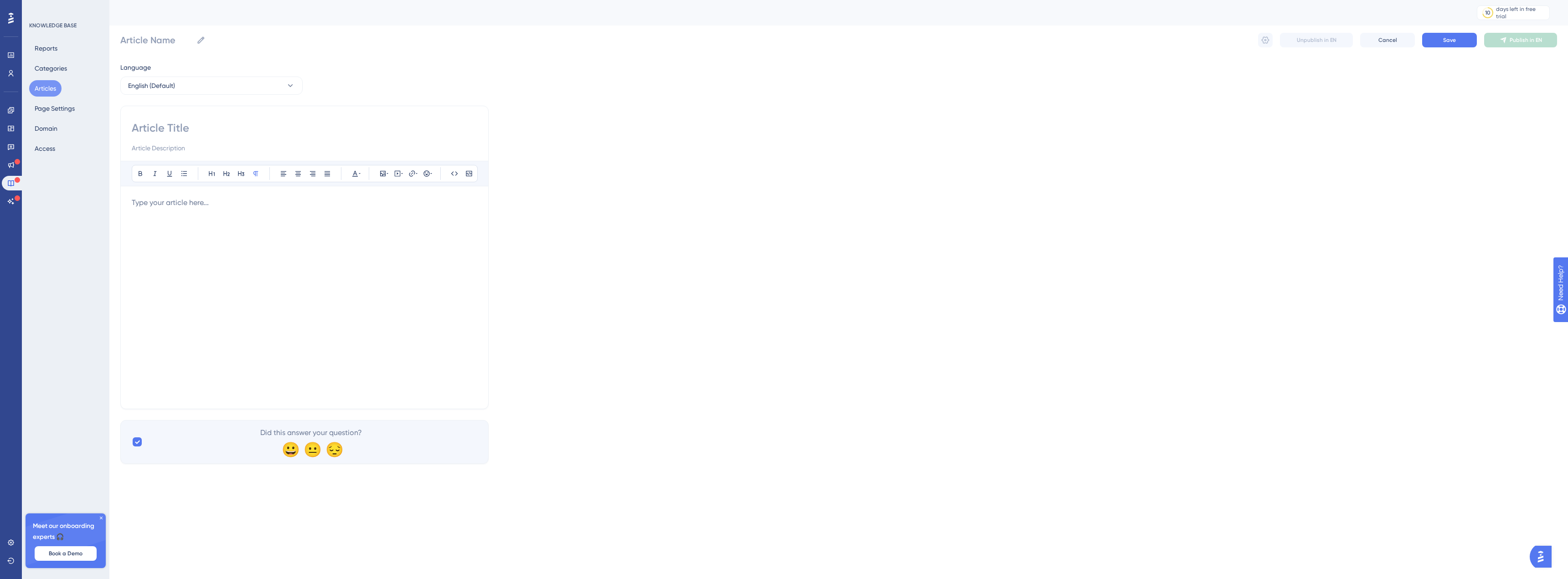
click at [203, 126] on input at bounding box center [304, 128] width 346 height 15
type input "Hind"
type input "Hindcas"
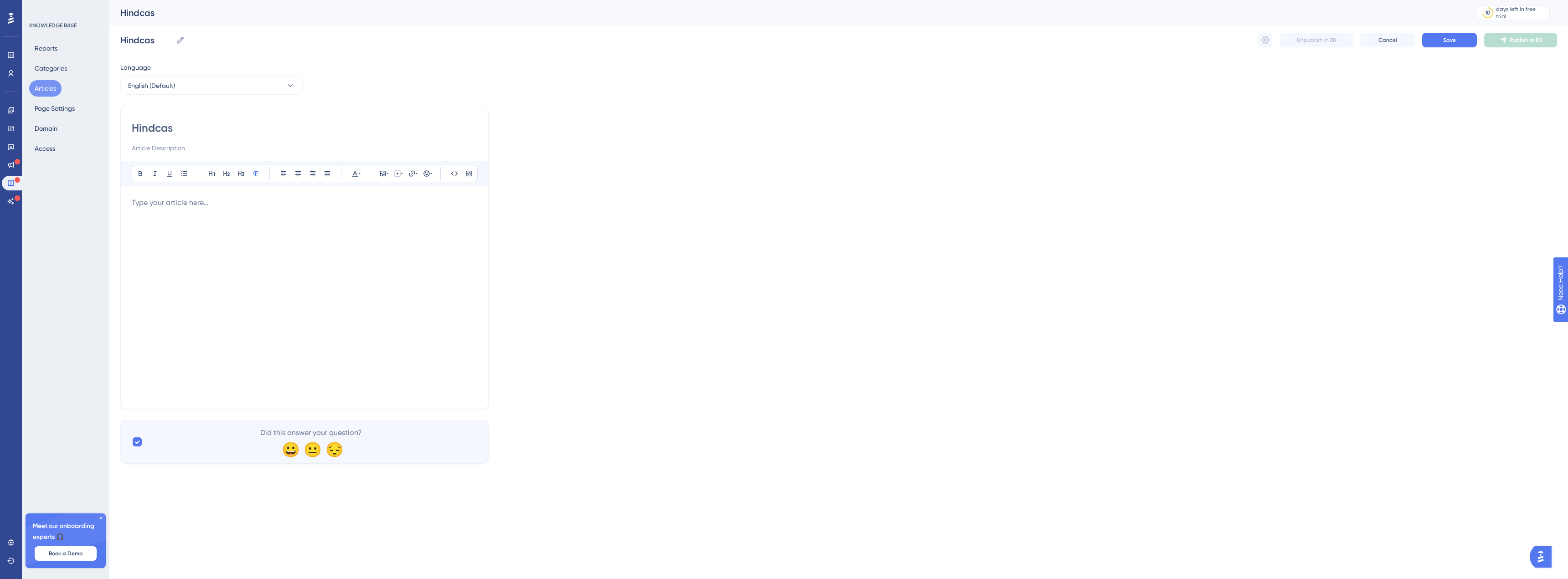
type input "Hindcast"
type input "Hindcasts"
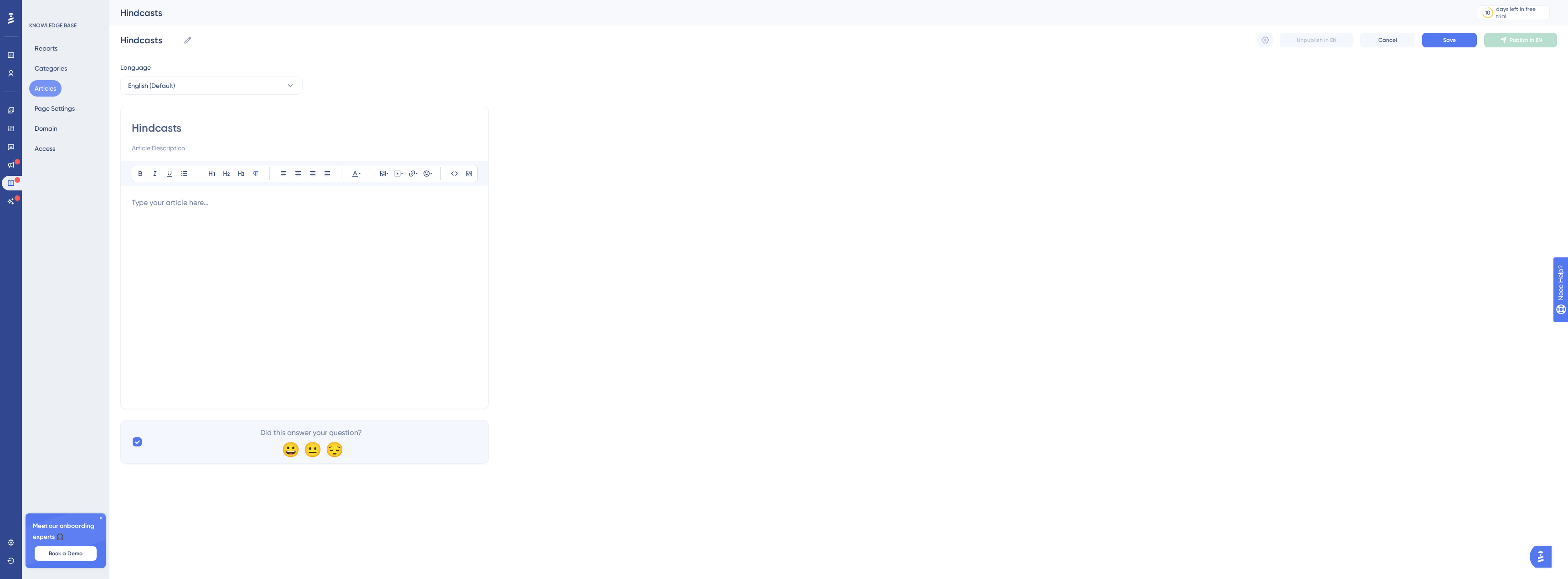
click at [179, 148] on input at bounding box center [304, 148] width 346 height 11
type input "T"
type input "How to track the performance of operating wind farm."
click at [206, 203] on p at bounding box center [304, 203] width 346 height 11
click at [223, 172] on icon at bounding box center [226, 173] width 7 height 7
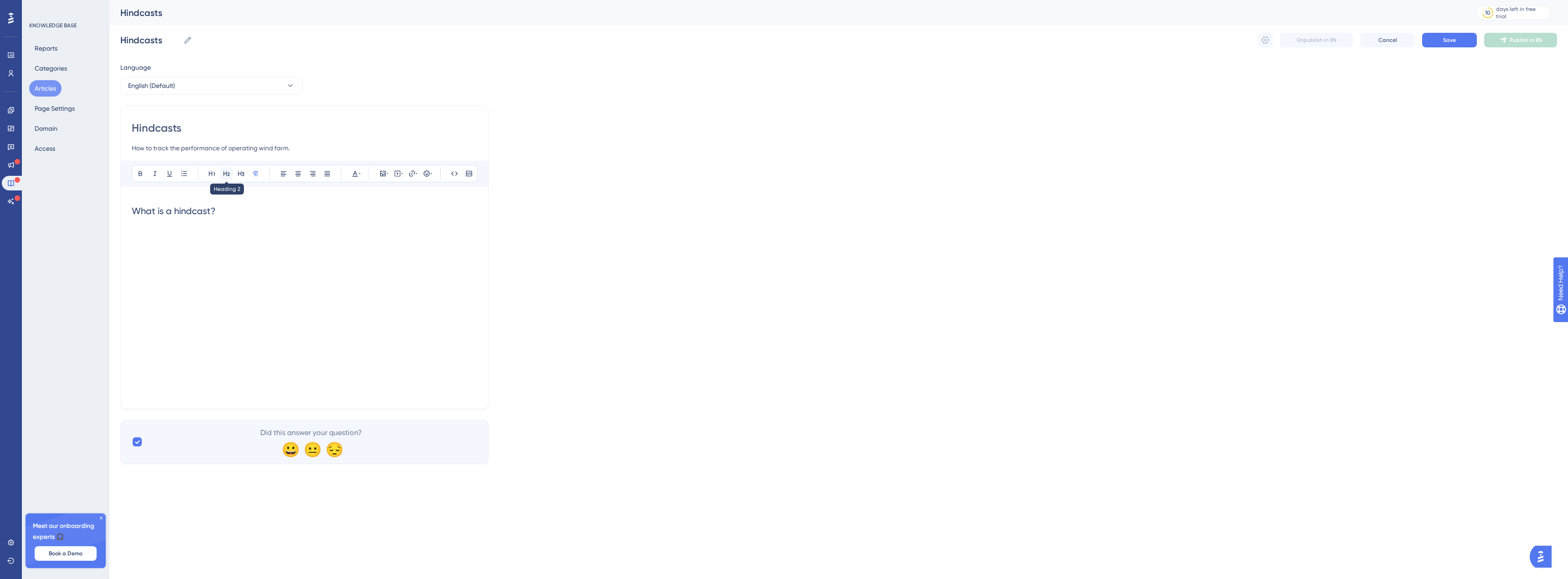
click at [226, 172] on icon at bounding box center [226, 173] width 7 height 7
click at [140, 224] on h2 "What is a hindcast?" at bounding box center [304, 210] width 346 height 27
click at [142, 227] on p at bounding box center [304, 230] width 346 height 11
click at [292, 281] on div "What is a hindcast? Some text. How to set up a hindcast. Some text." at bounding box center [304, 297] width 346 height 200
click at [139, 443] on icon at bounding box center [137, 442] width 5 height 7
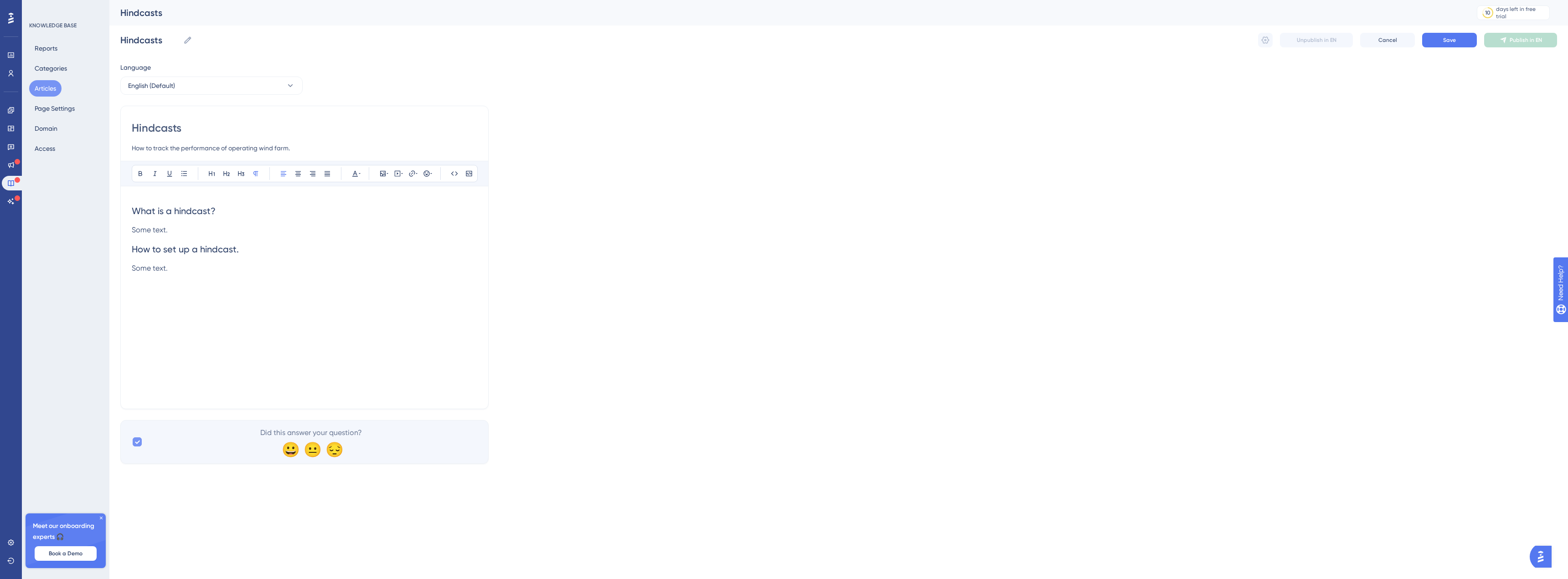
checkbox input "false"
click at [1426, 37] on button "Save" at bounding box center [1449, 40] width 55 height 15
click at [1260, 41] on button at bounding box center [1265, 40] width 15 height 15
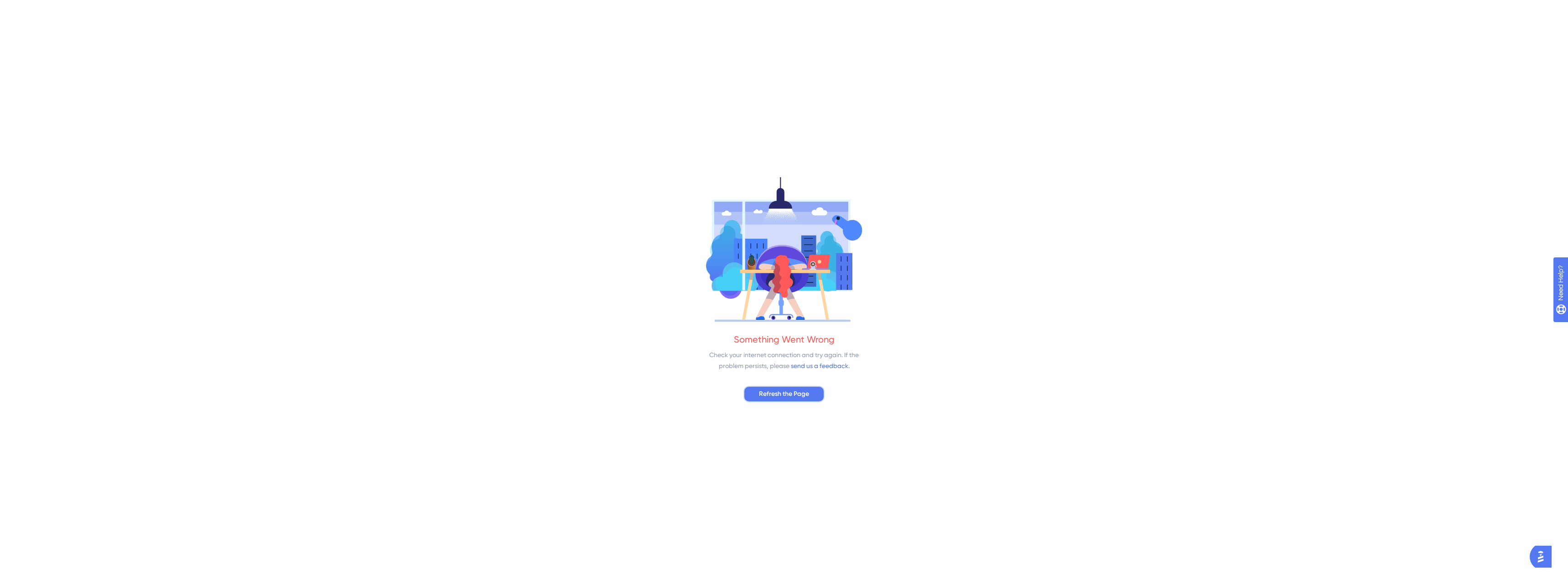
click at [793, 392] on span "Refresh the Page" at bounding box center [784, 394] width 50 height 11
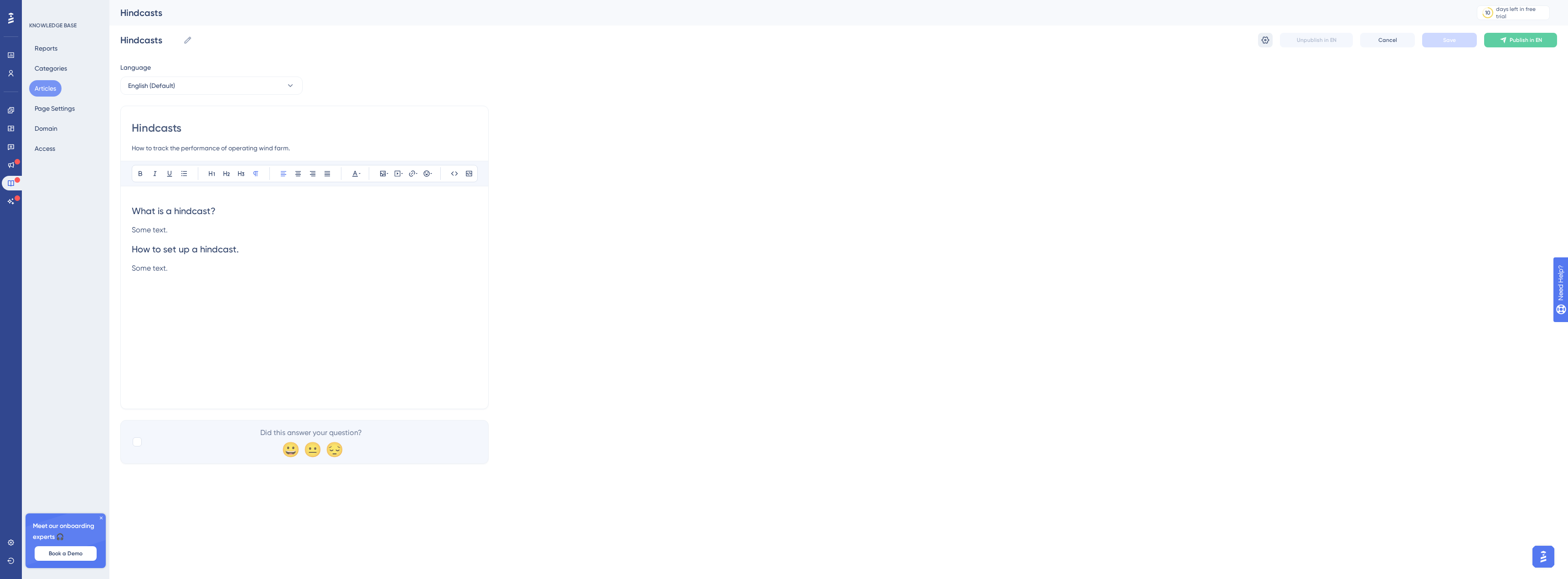
click at [1266, 44] on button at bounding box center [1265, 40] width 15 height 15
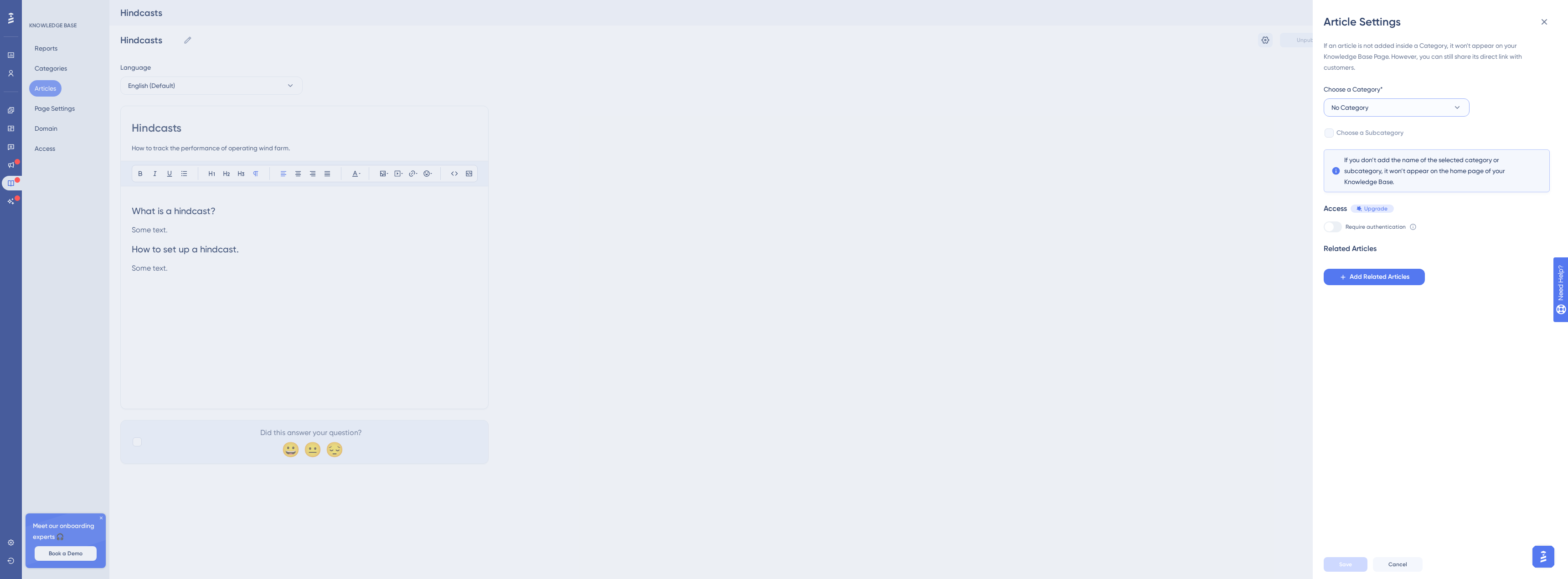
click at [1359, 107] on span "No Category" at bounding box center [1349, 108] width 37 height 11
click at [1377, 204] on span "Operator tools" at bounding box center [1358, 208] width 43 height 11
click at [1346, 564] on span "Save" at bounding box center [1345, 564] width 13 height 7
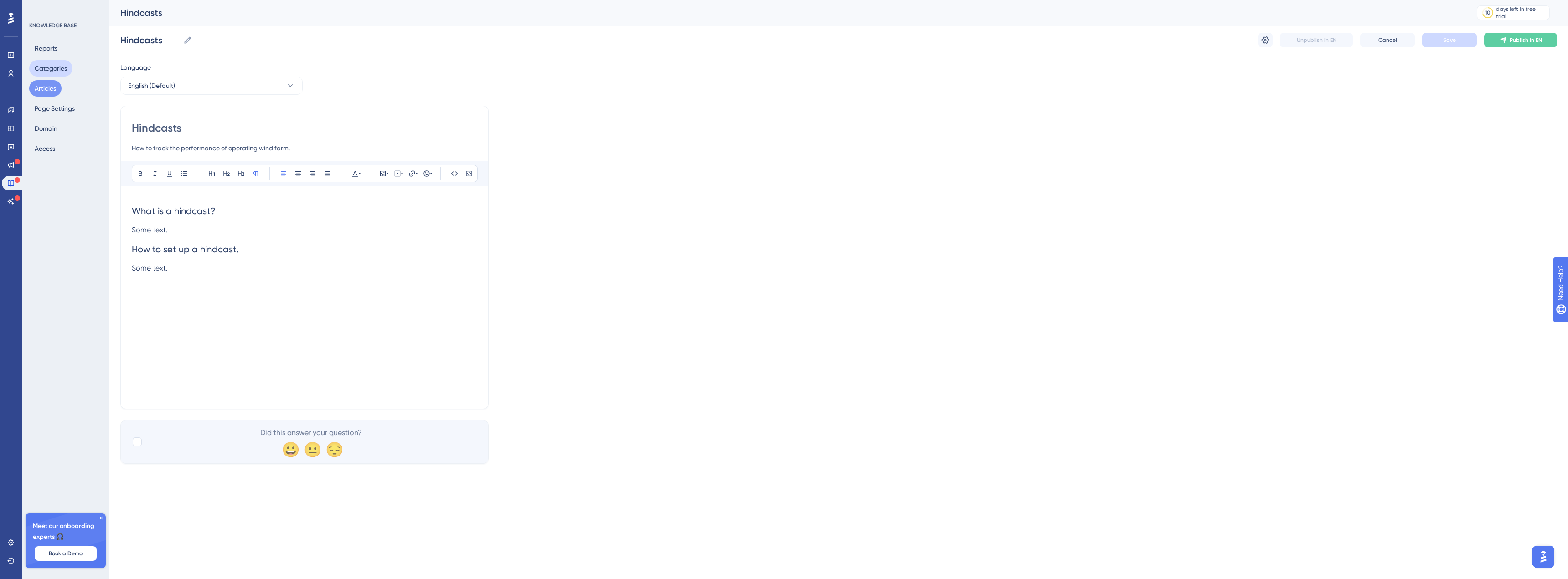
click at [55, 68] on button "Categories" at bounding box center [51, 68] width 43 height 16
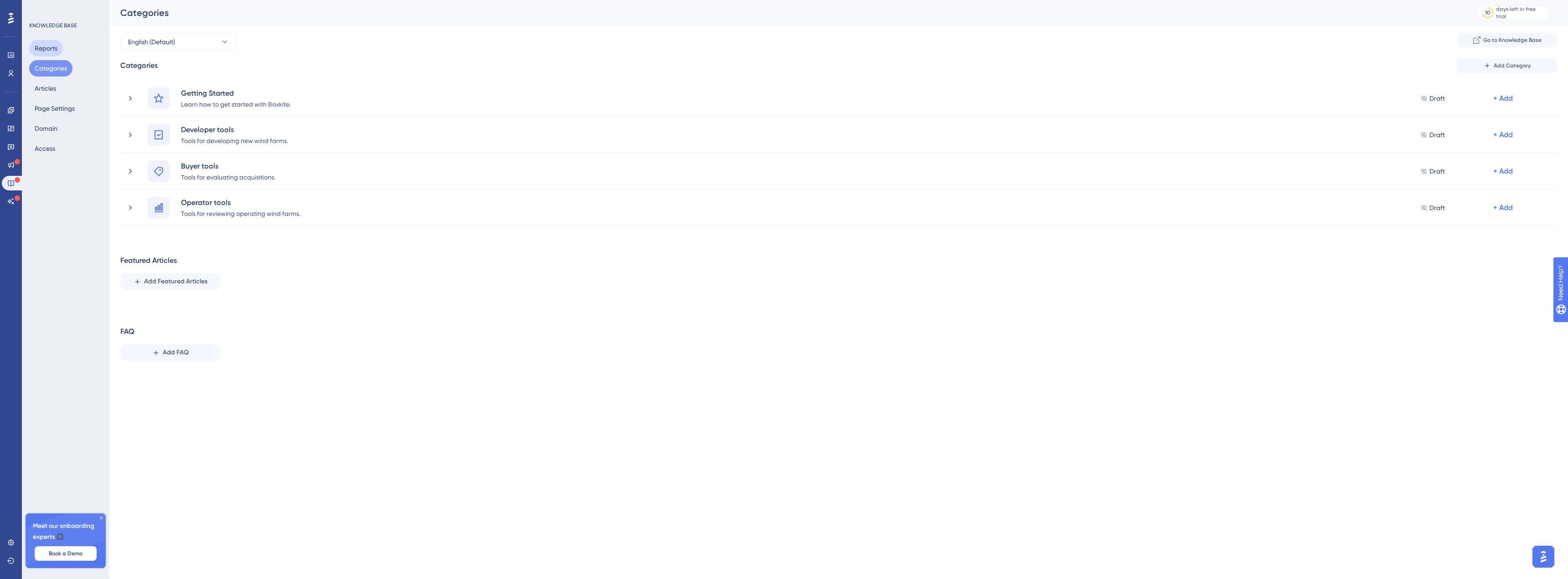
click at [36, 49] on button "Reports" at bounding box center [46, 48] width 33 height 16
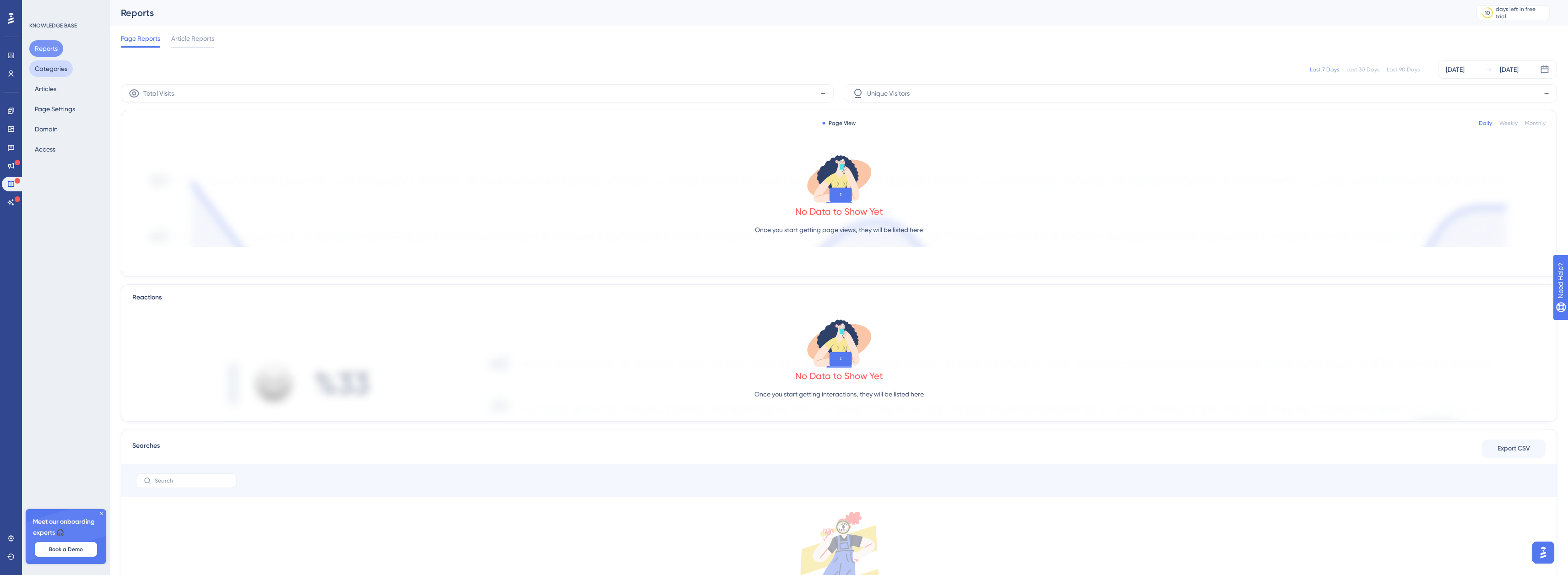
click at [48, 70] on button "Categories" at bounding box center [51, 68] width 43 height 16
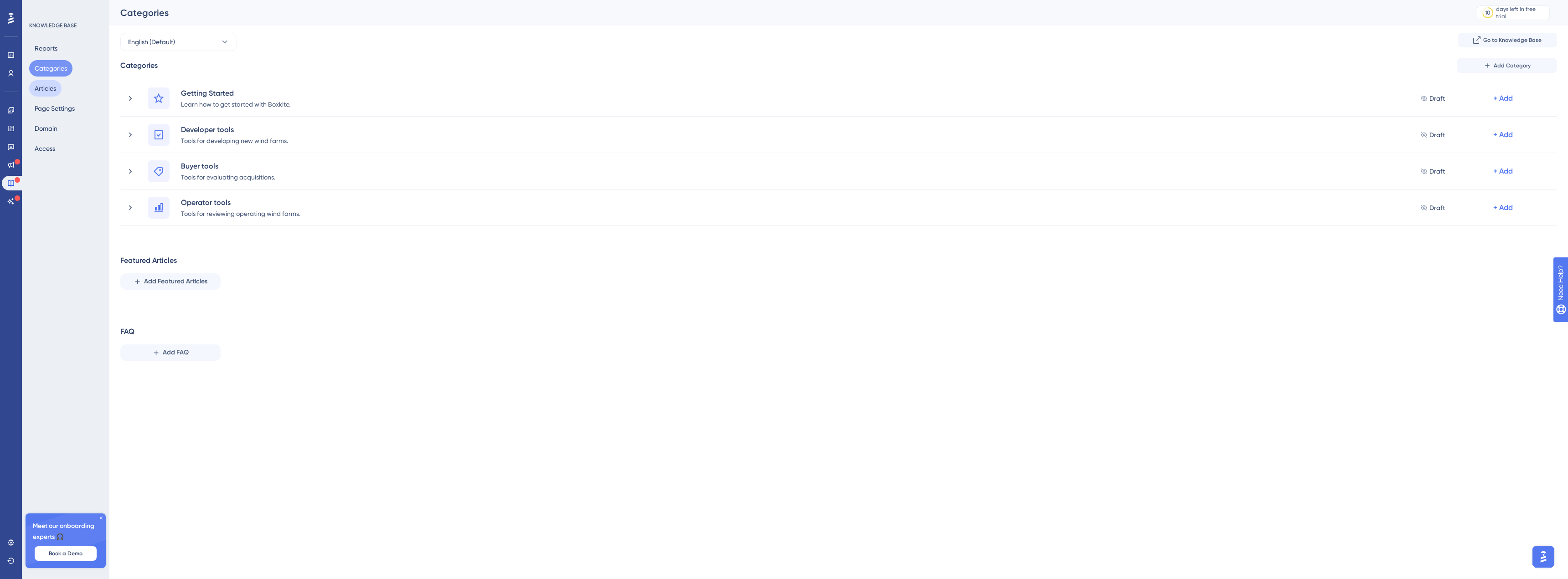
click at [46, 84] on button "Articles" at bounding box center [45, 88] width 32 height 16
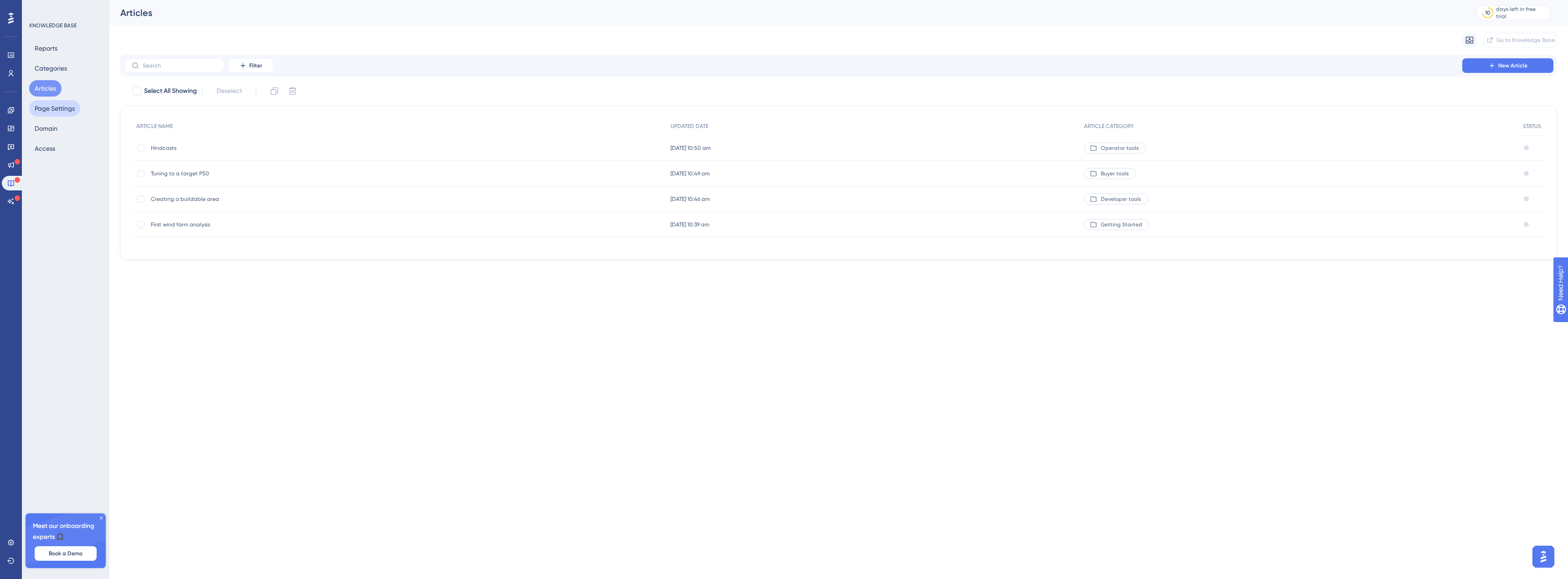
click at [44, 108] on button "Page Settings" at bounding box center [55, 108] width 51 height 16
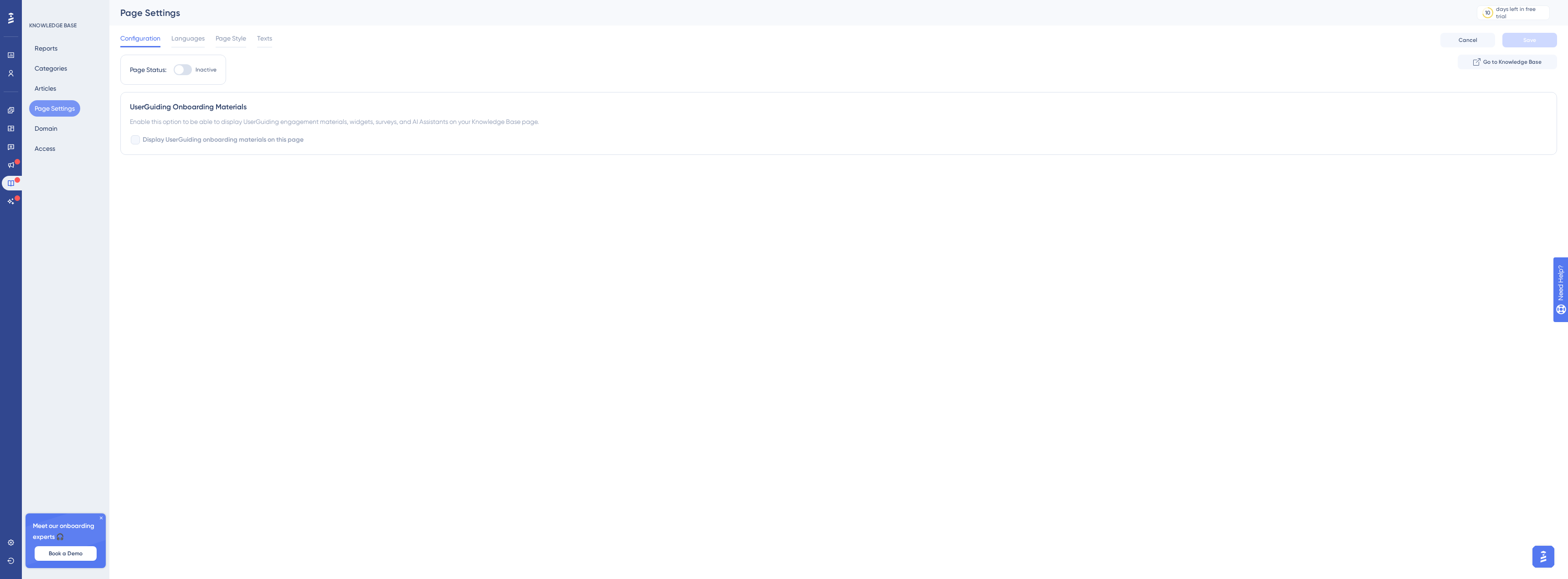
click at [179, 70] on div at bounding box center [179, 69] width 9 height 9
click at [173, 70] on input "Inactive" at bounding box center [173, 70] width 1 height 1
checkbox input "true"
click at [57, 128] on button "Domain" at bounding box center [46, 128] width 33 height 16
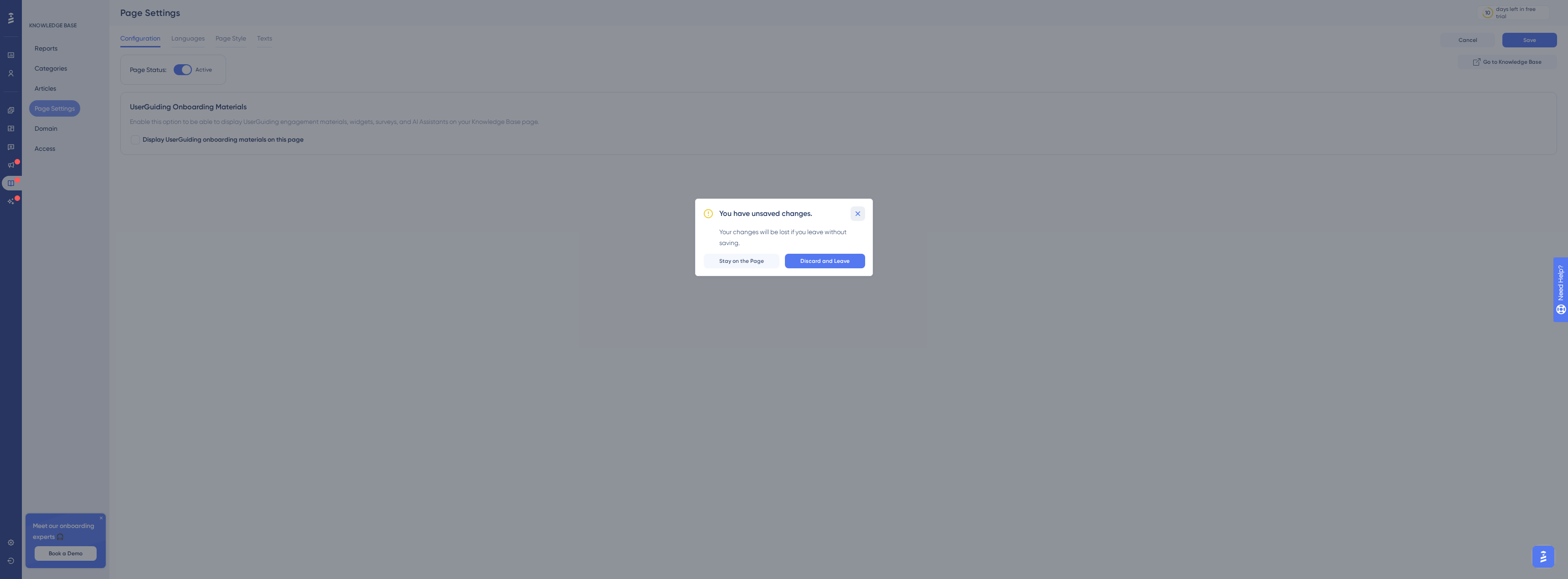
click at [856, 213] on icon at bounding box center [858, 213] width 9 height 9
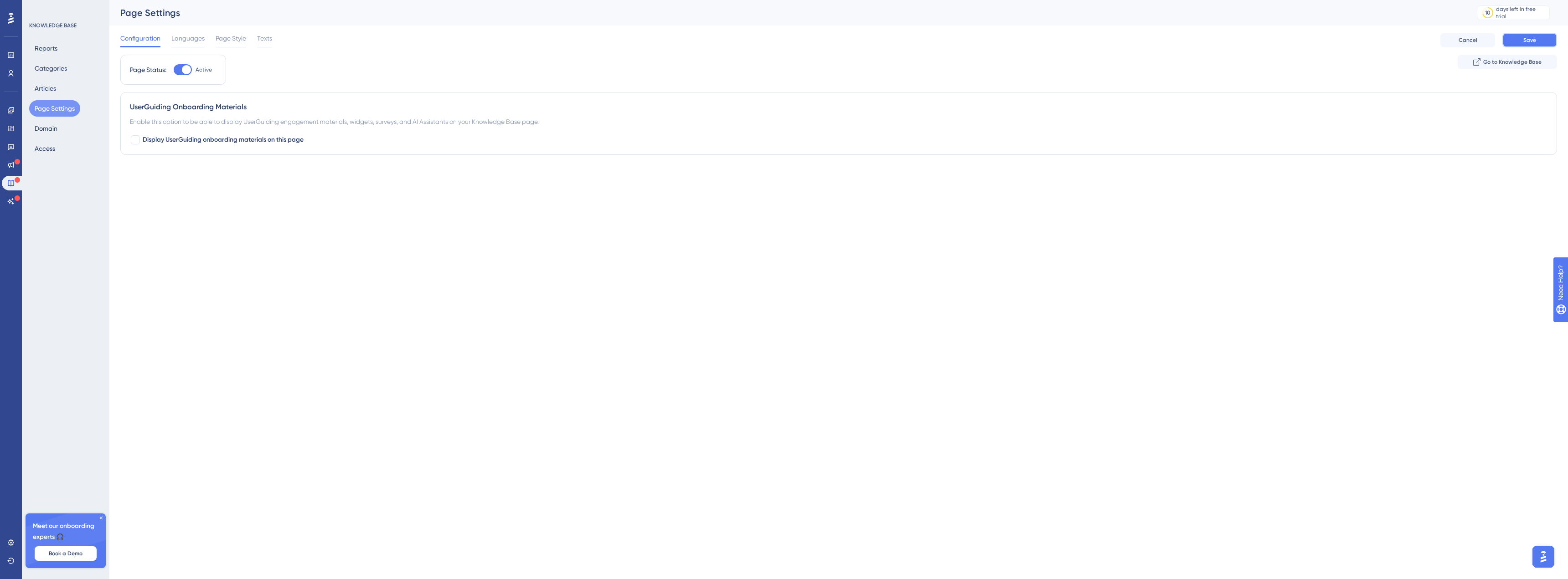
click at [1519, 37] on button "Save" at bounding box center [1530, 40] width 55 height 15
click at [50, 126] on button "Domain" at bounding box center [46, 128] width 33 height 16
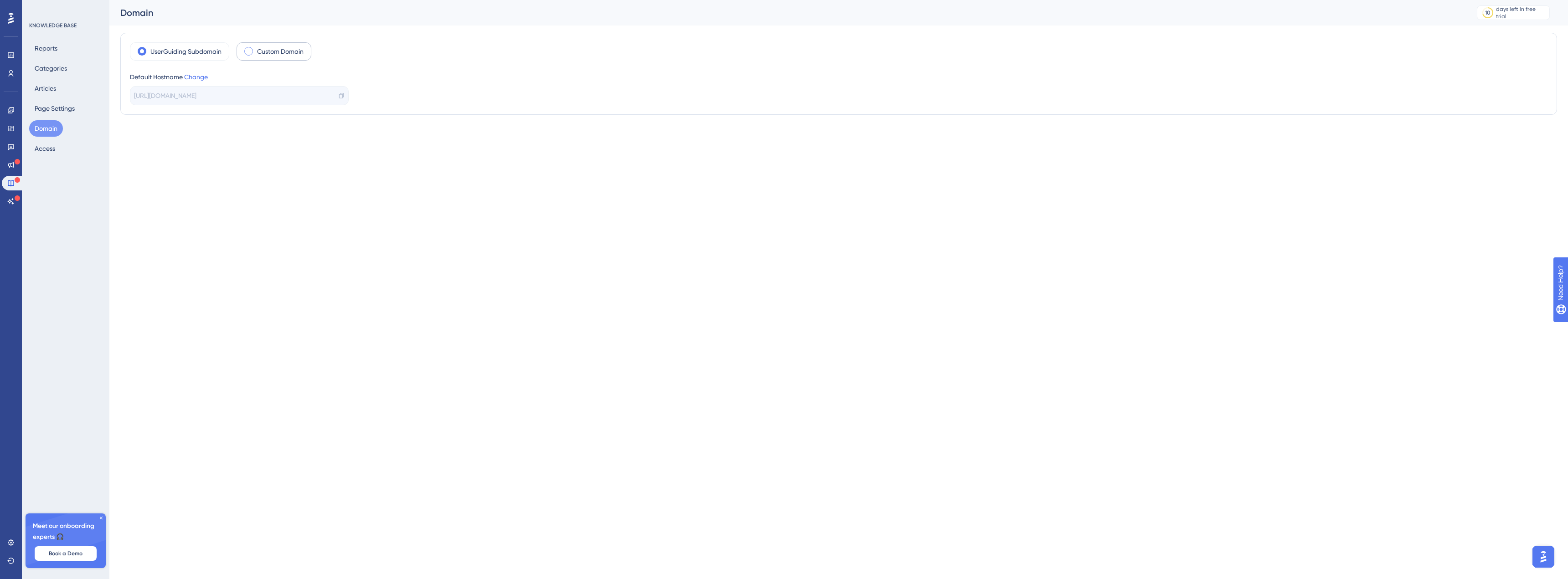
click at [261, 55] on label "Custom Domain" at bounding box center [280, 52] width 46 height 11
click at [161, 55] on label "UserGuiding Subdomain" at bounding box center [186, 52] width 71 height 11
click at [48, 150] on button "Access" at bounding box center [45, 148] width 32 height 16
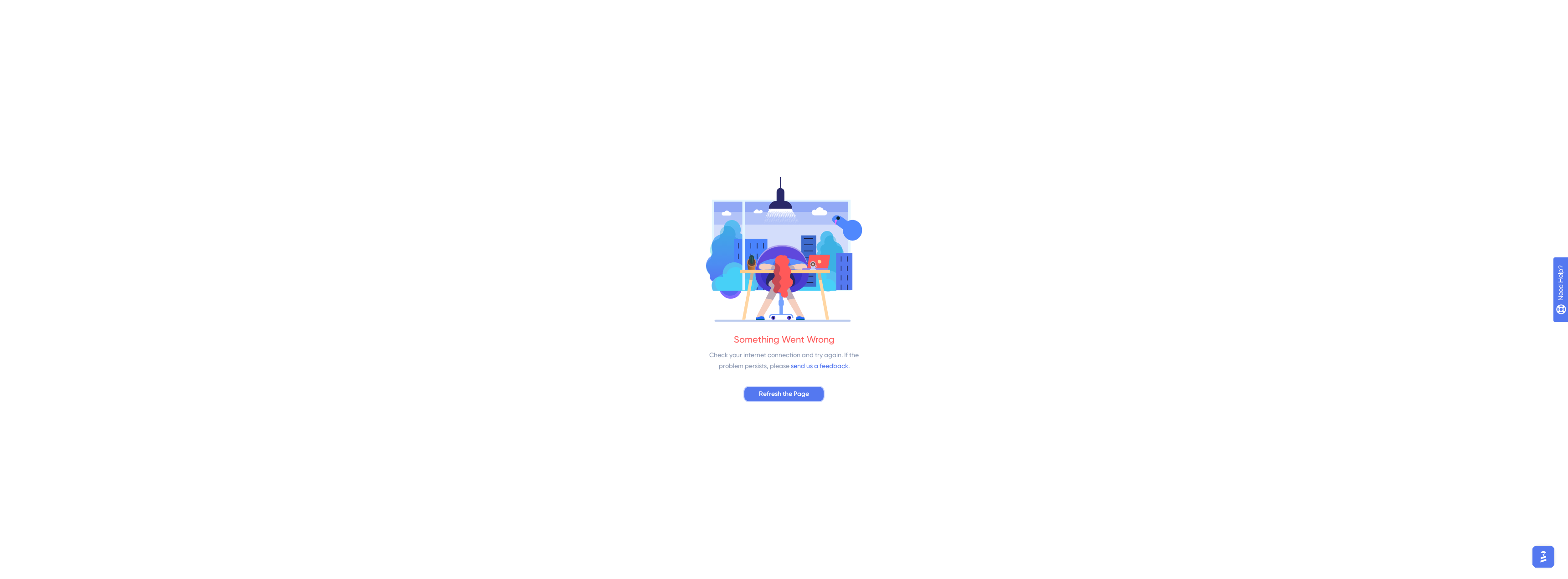
click at [772, 394] on span "Refresh the Page" at bounding box center [784, 394] width 50 height 11
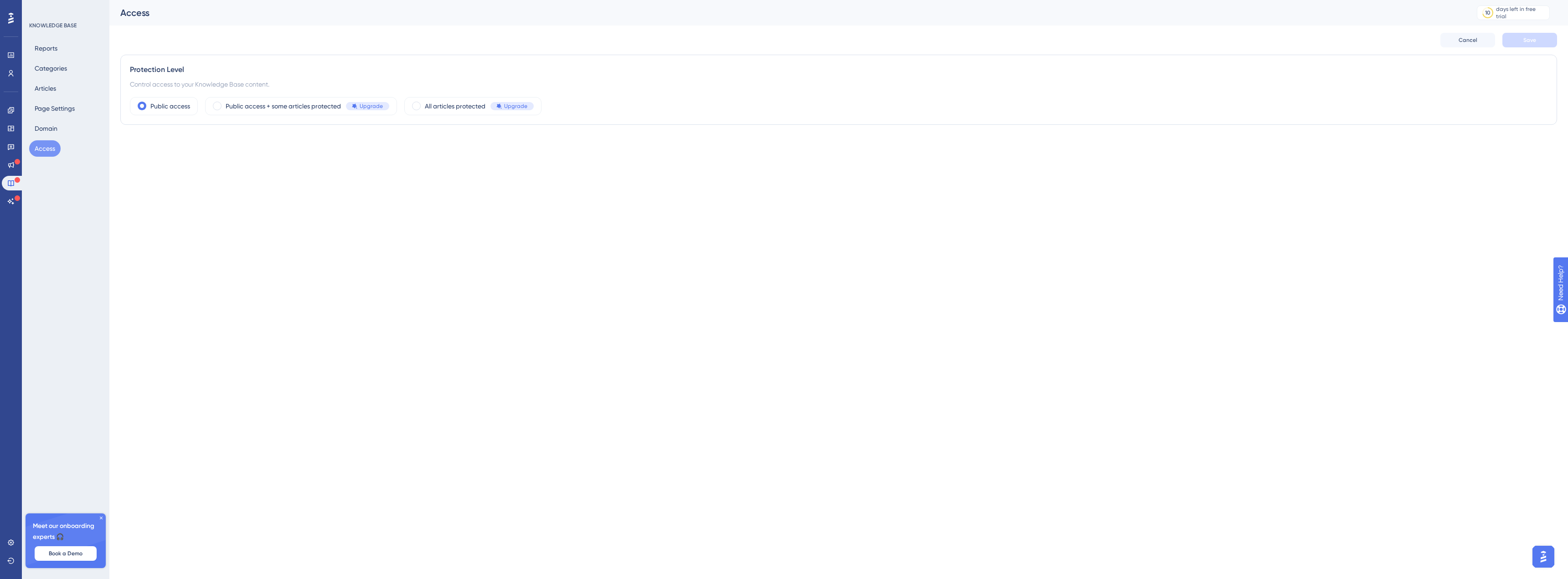
click at [43, 24] on div "KNOWLEDGE BASE" at bounding box center [53, 26] width 47 height 7
click at [43, 45] on button "Reports" at bounding box center [46, 48] width 33 height 16
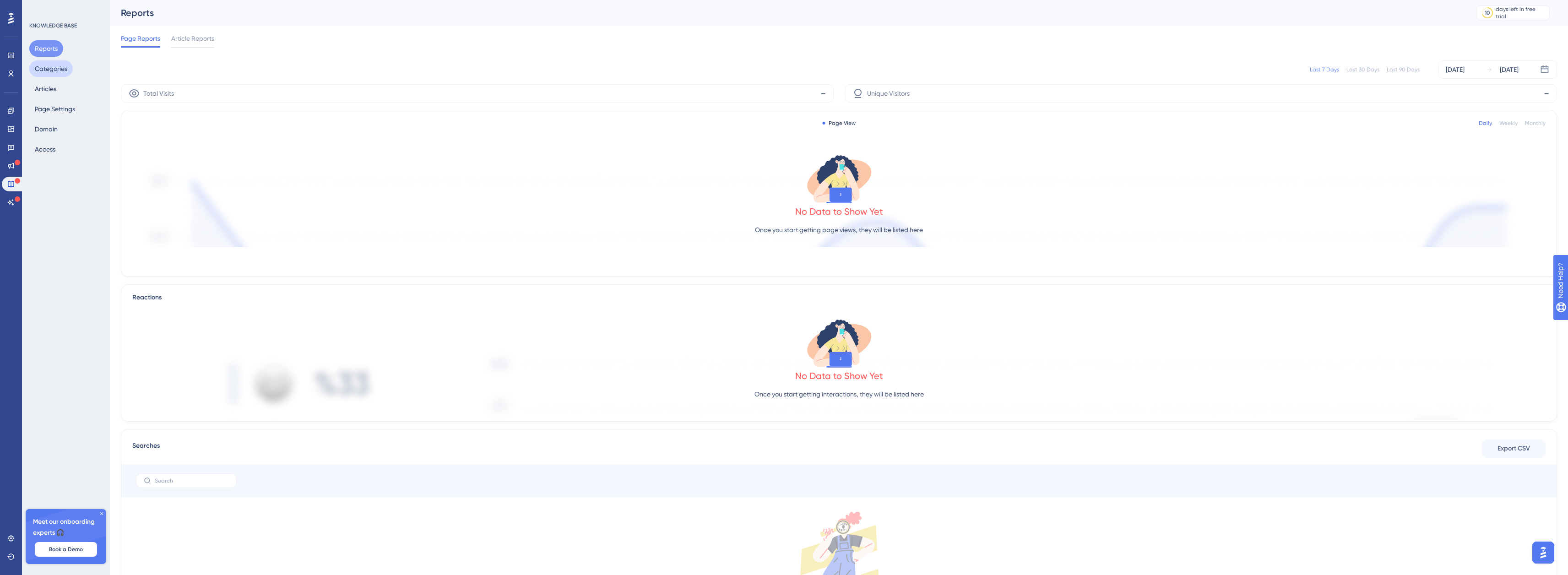
click at [46, 67] on button "Categories" at bounding box center [51, 68] width 43 height 16
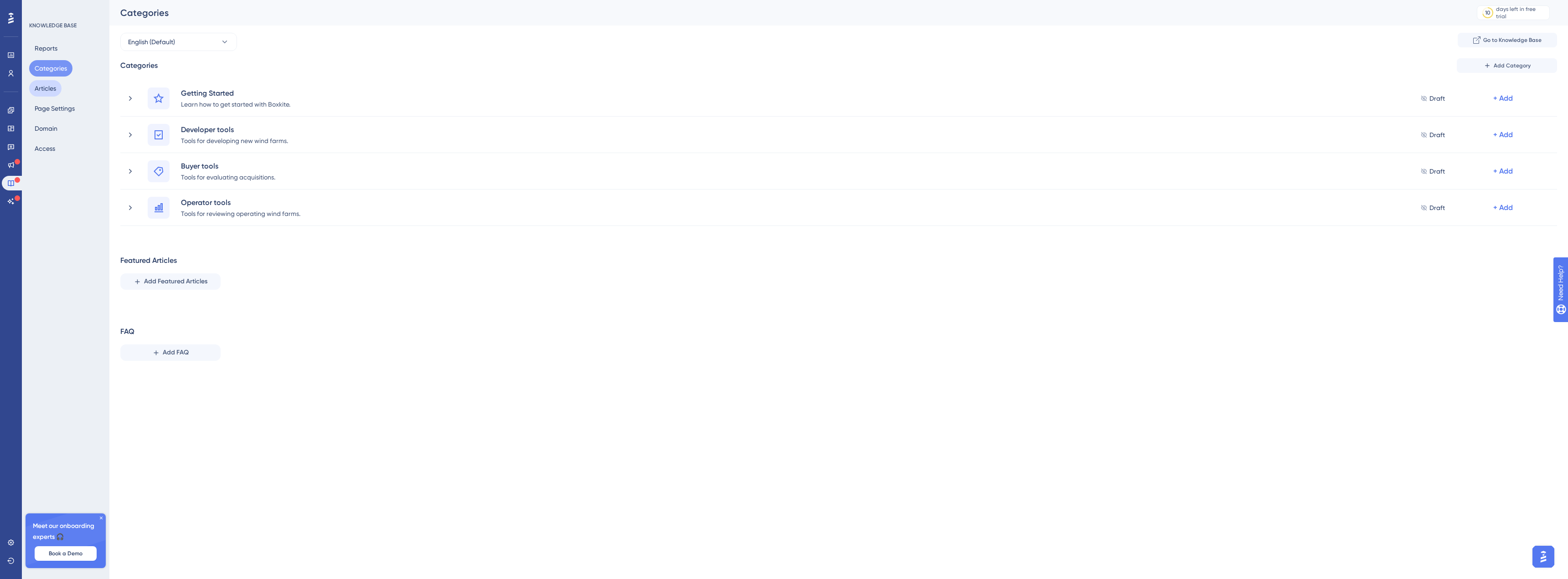
click at [46, 89] on button "Articles" at bounding box center [45, 88] width 32 height 16
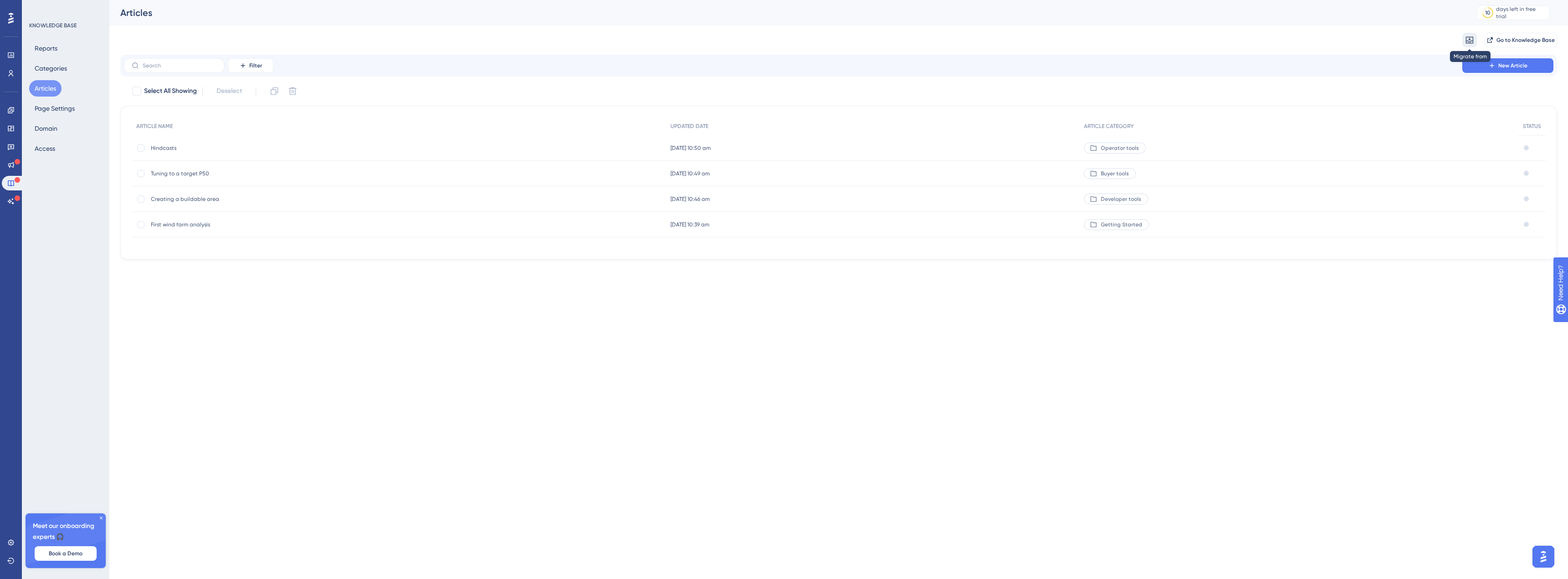
click at [1471, 41] on icon at bounding box center [1469, 40] width 8 height 7
click at [1432, 40] on div "Migrate from from Zendesk from Zendesk from Intercom from Intercom Go to Knowle…" at bounding box center [839, 40] width 1437 height 29
click at [1509, 40] on span "Go to Knowledge Base" at bounding box center [1525, 40] width 58 height 7
click at [42, 107] on button "Page Settings" at bounding box center [55, 108] width 51 height 16
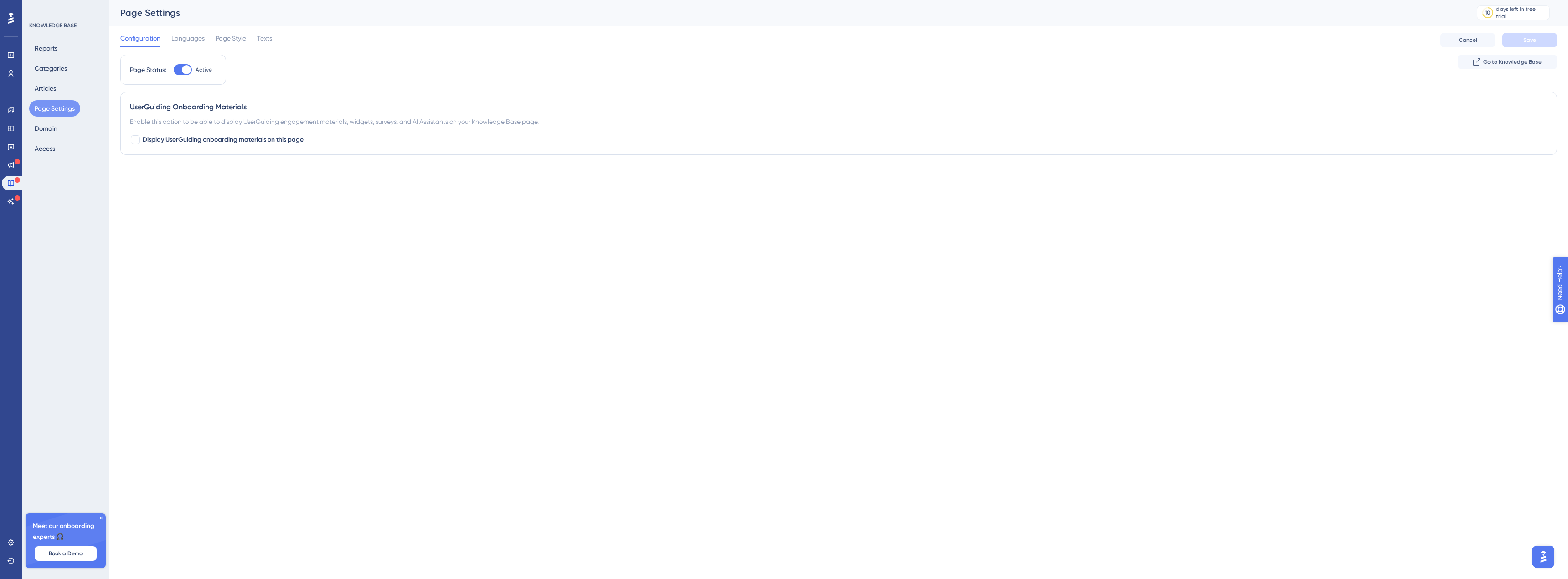
click at [1567, 327] on span "Need Help?" at bounding box center [1592, 329] width 35 height 11
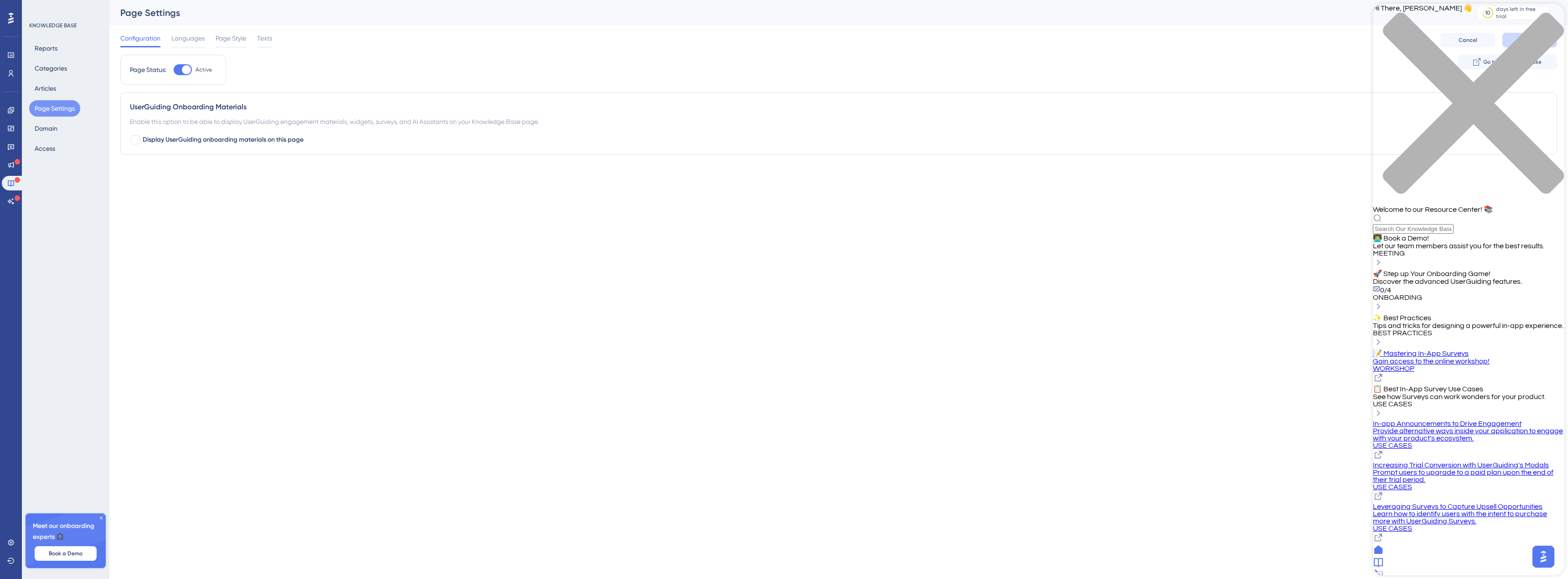
click at [1227, 0] on html "Performance Users Engagement Widgets Feedback Product Updates Knowledge Base AI…" at bounding box center [784, 0] width 1568 height 0
click at [1384, 566] on icon at bounding box center [1378, 562] width 11 height 11
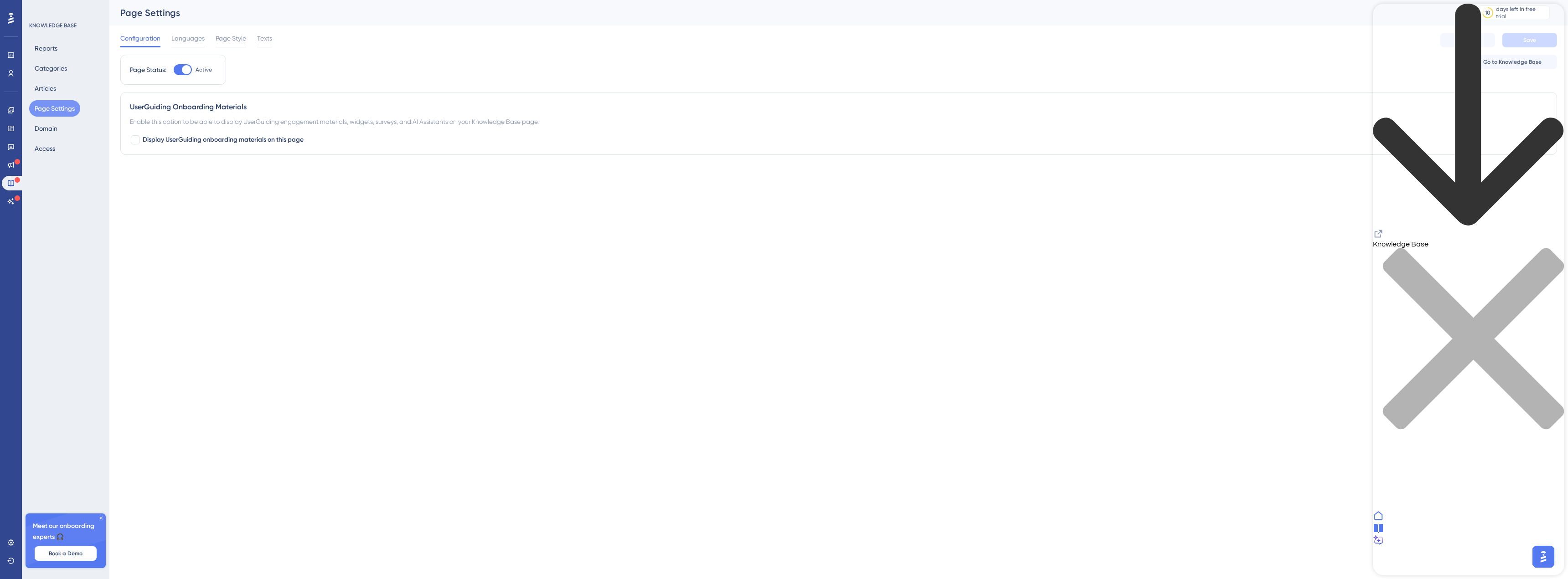
click at [1397, 522] on div at bounding box center [1468, 516] width 192 height 12
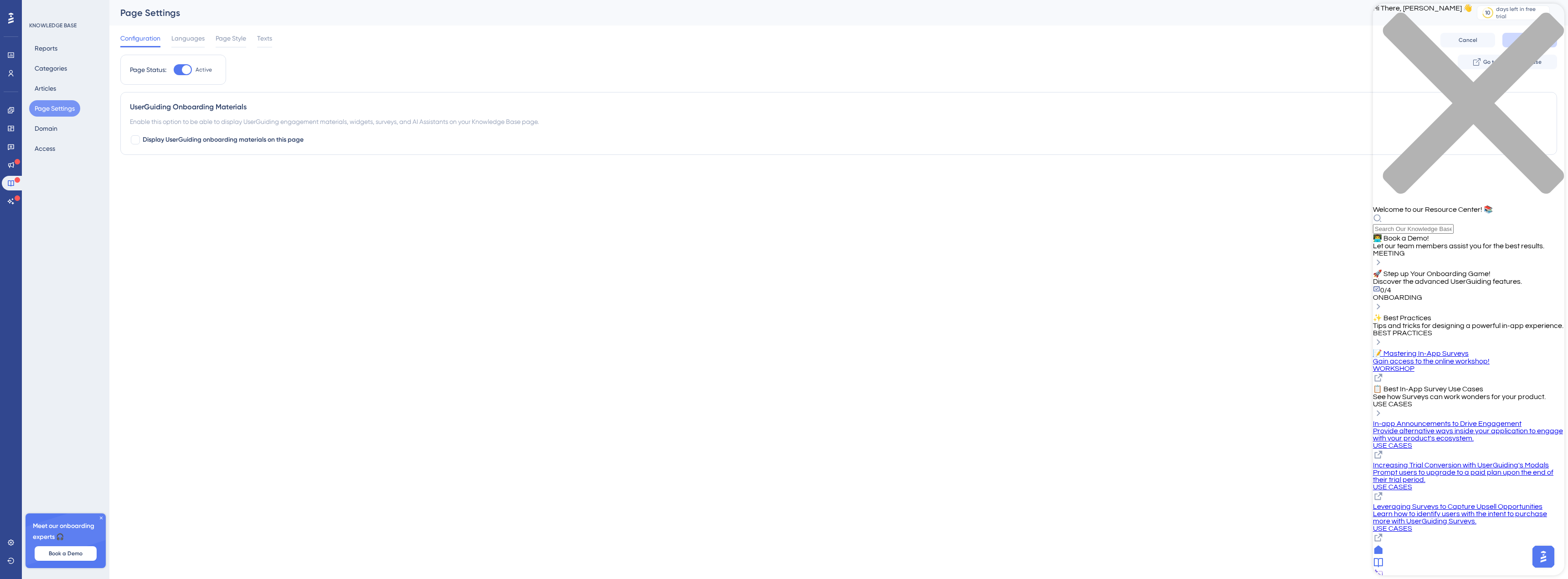
click at [1383, 561] on icon at bounding box center [1378, 562] width 9 height 9
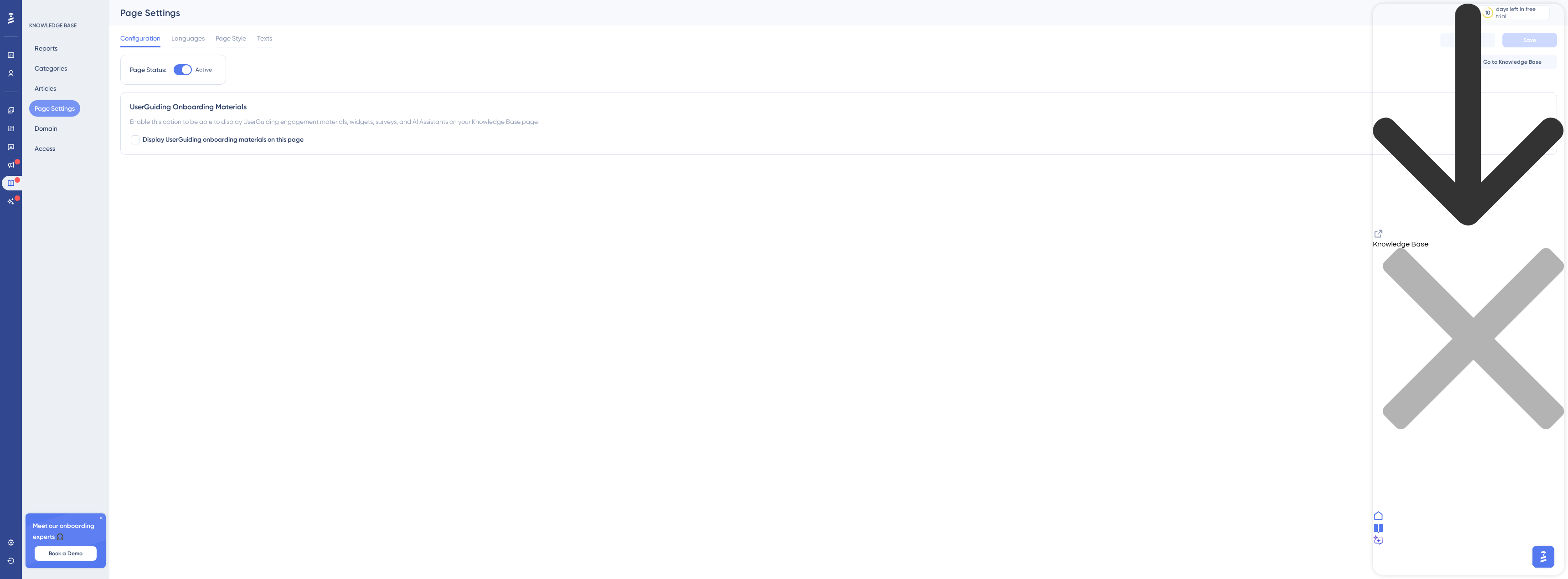
click at [1414, 522] on div at bounding box center [1468, 516] width 192 height 12
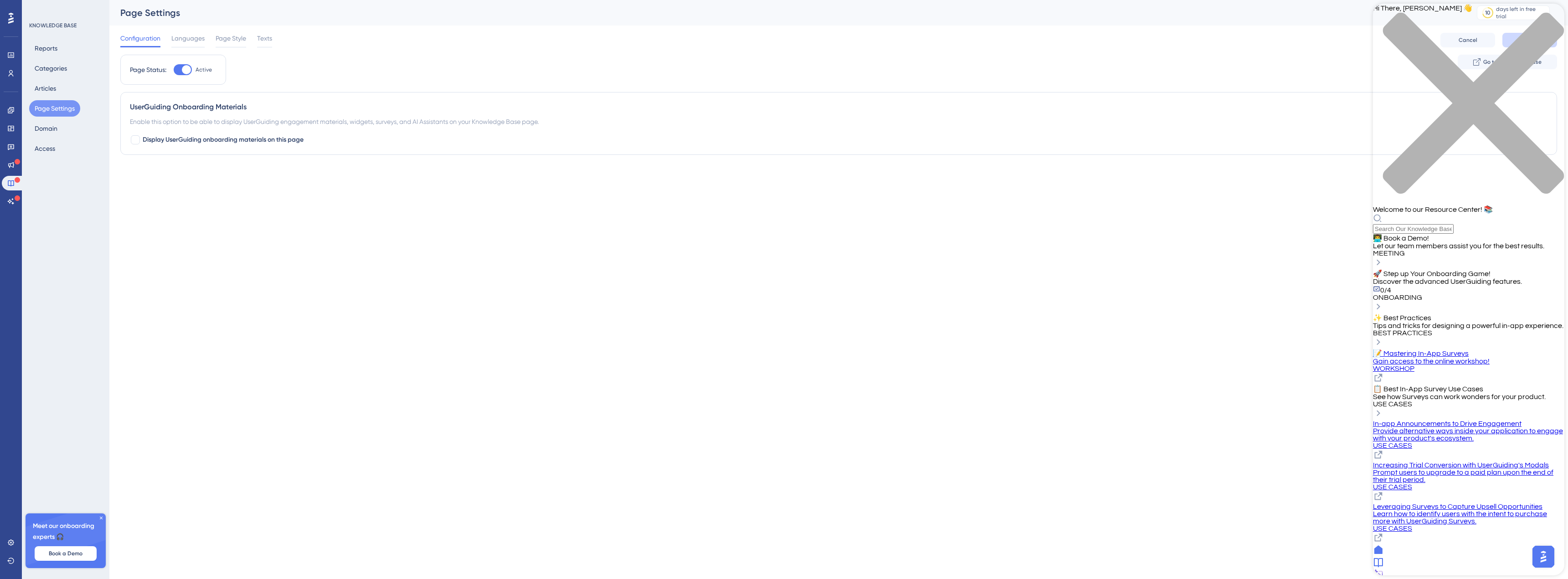
click at [1383, 564] on icon at bounding box center [1378, 562] width 9 height 9
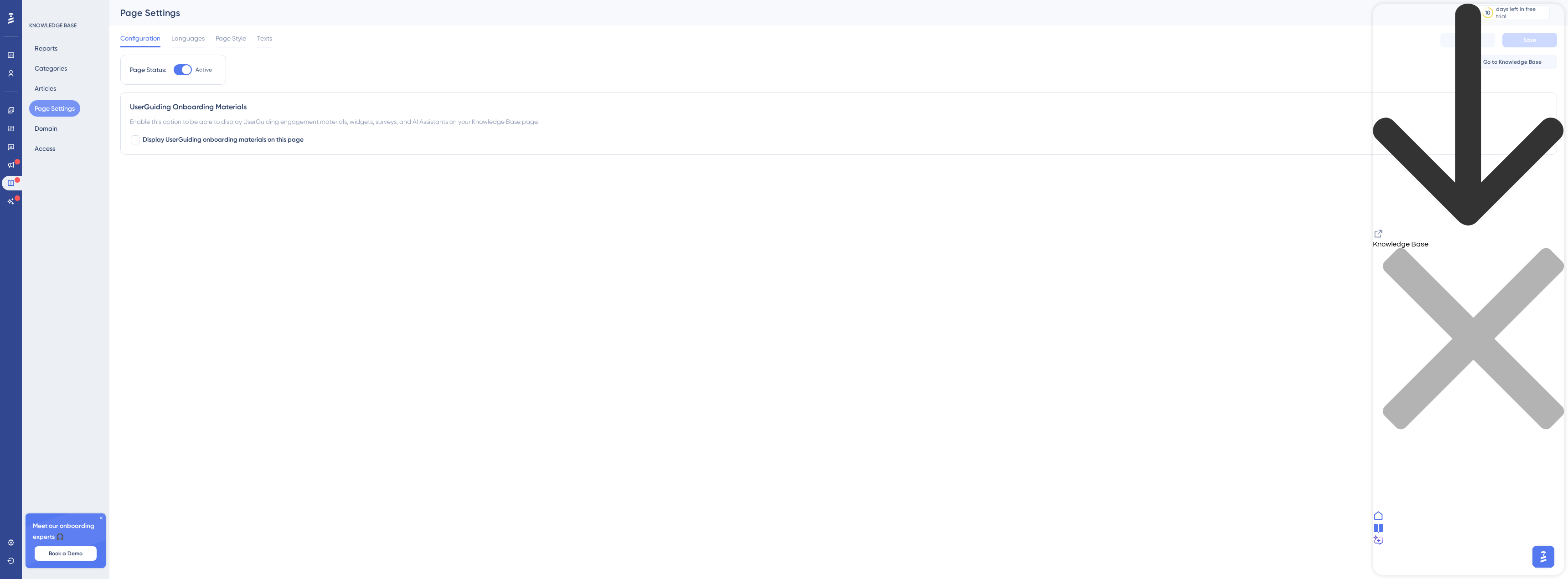
click at [1257, 0] on html "Performance Users Engagement Widgets Feedback Product Updates Knowledge Base AI…" at bounding box center [784, 0] width 1568 height 0
click at [1552, 248] on icon "close resource center" at bounding box center [1468, 343] width 192 height 192
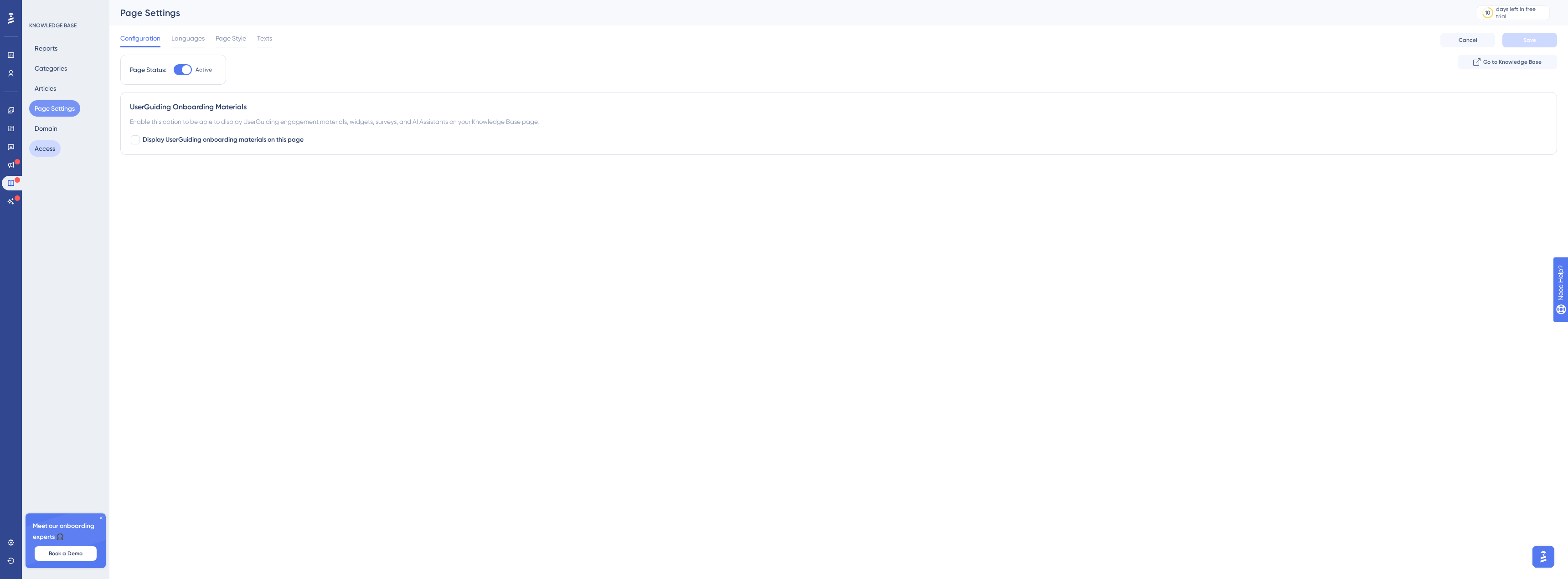
click at [37, 153] on button "Access" at bounding box center [45, 148] width 32 height 16
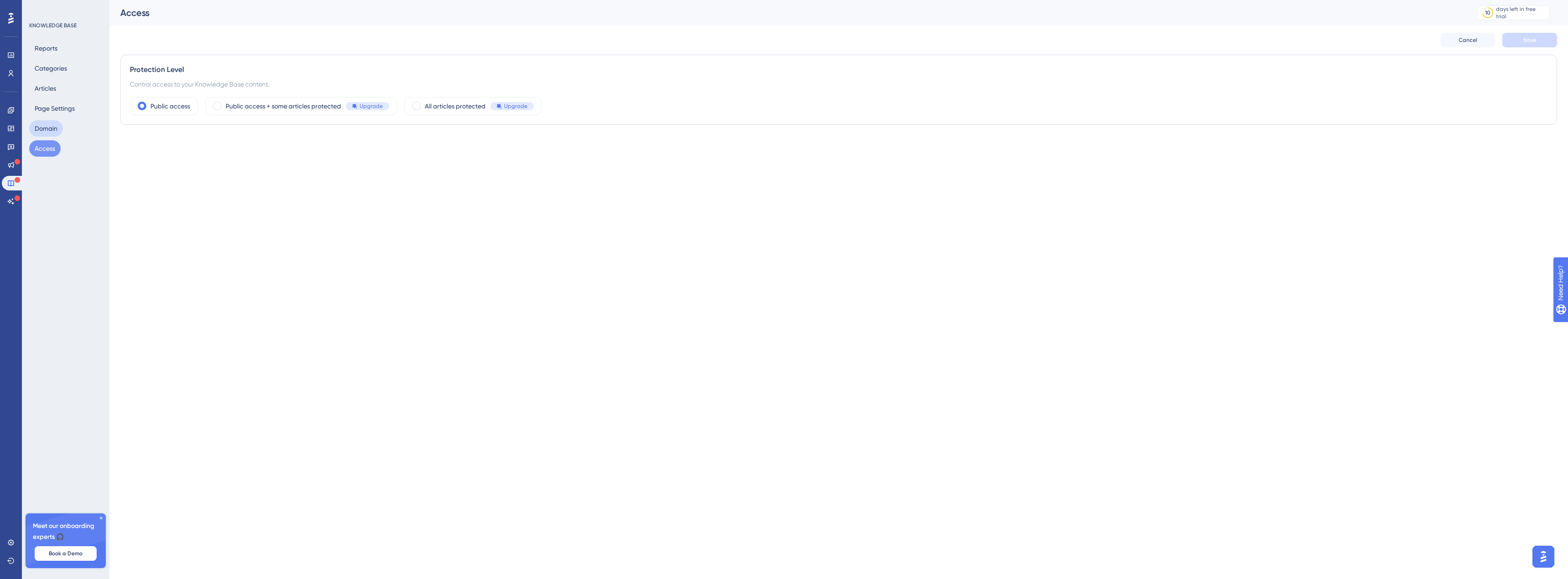
click at [40, 131] on button "Domain" at bounding box center [46, 128] width 33 height 16
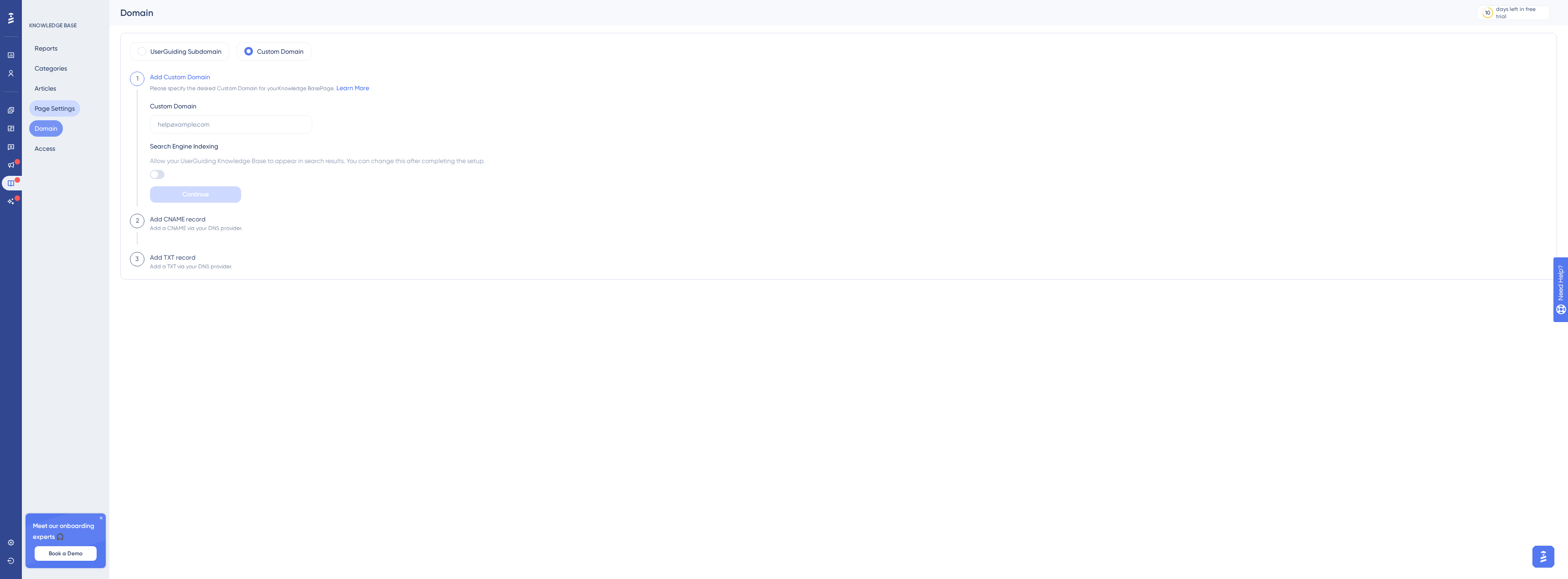
click at [53, 115] on button "Page Settings" at bounding box center [55, 108] width 51 height 16
